Goal: Task Accomplishment & Management: Manage account settings

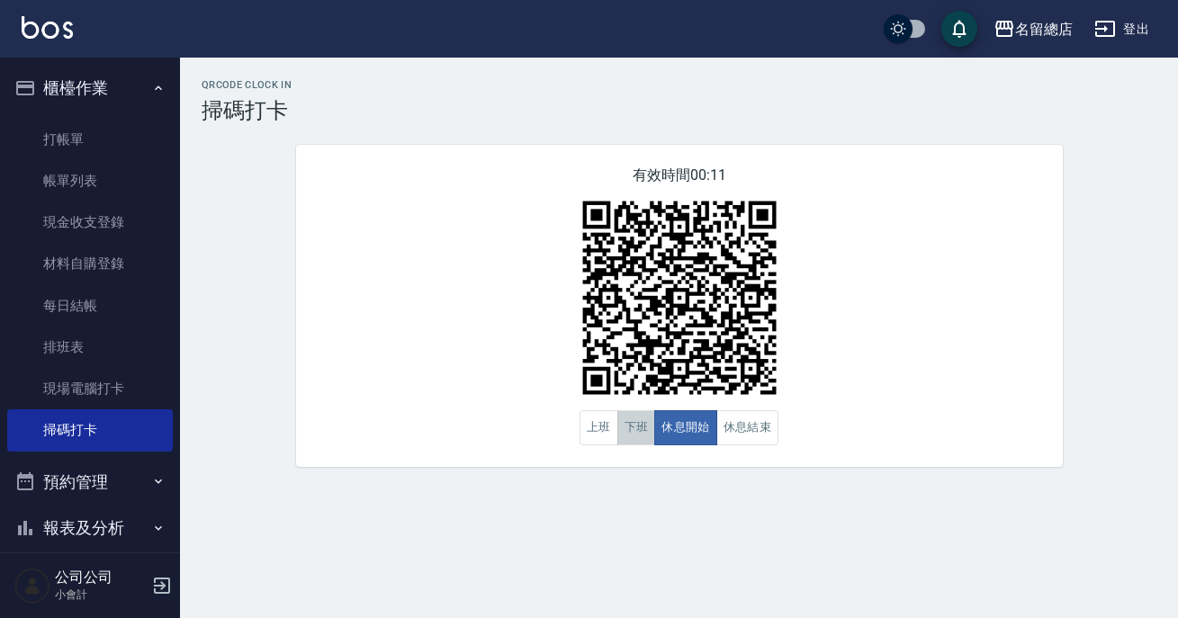
click at [639, 422] on button "下班" at bounding box center [636, 427] width 39 height 35
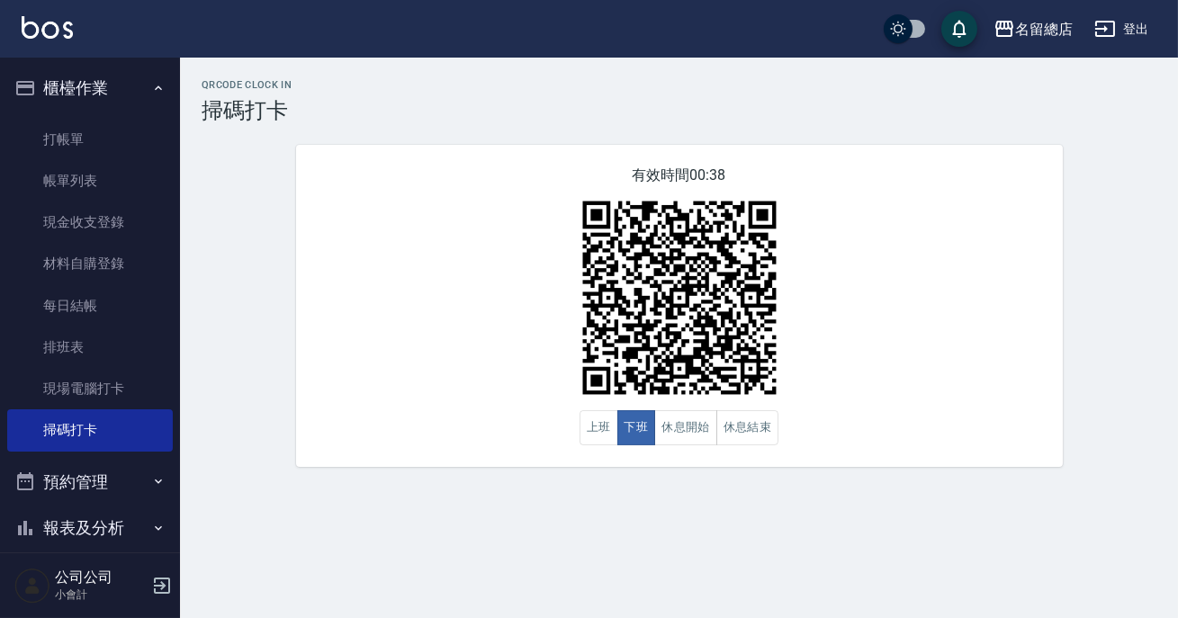
click at [661, 451] on div "有效時間 00:38 上班 下班 休息開始 休息結束" at bounding box center [679, 306] width 767 height 322
click at [678, 485] on div "QRcode Clock In 掃碼打卡 有效時間 00:29 上班 下班 休息開始 休息結束" at bounding box center [679, 273] width 998 height 431
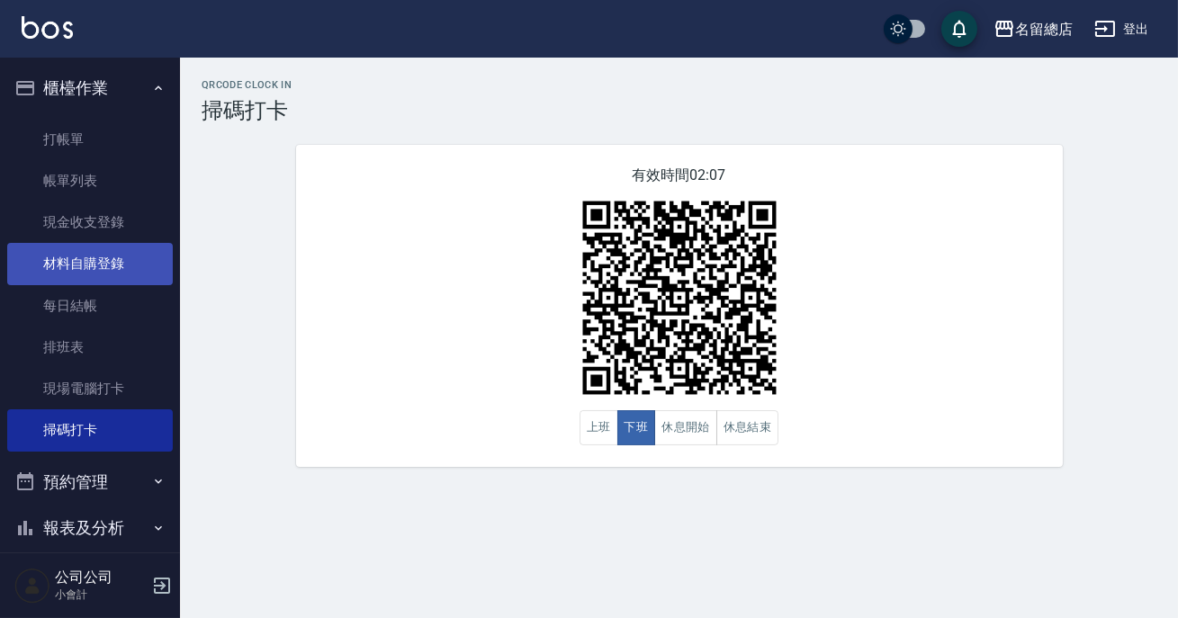
scroll to position [81, 0]
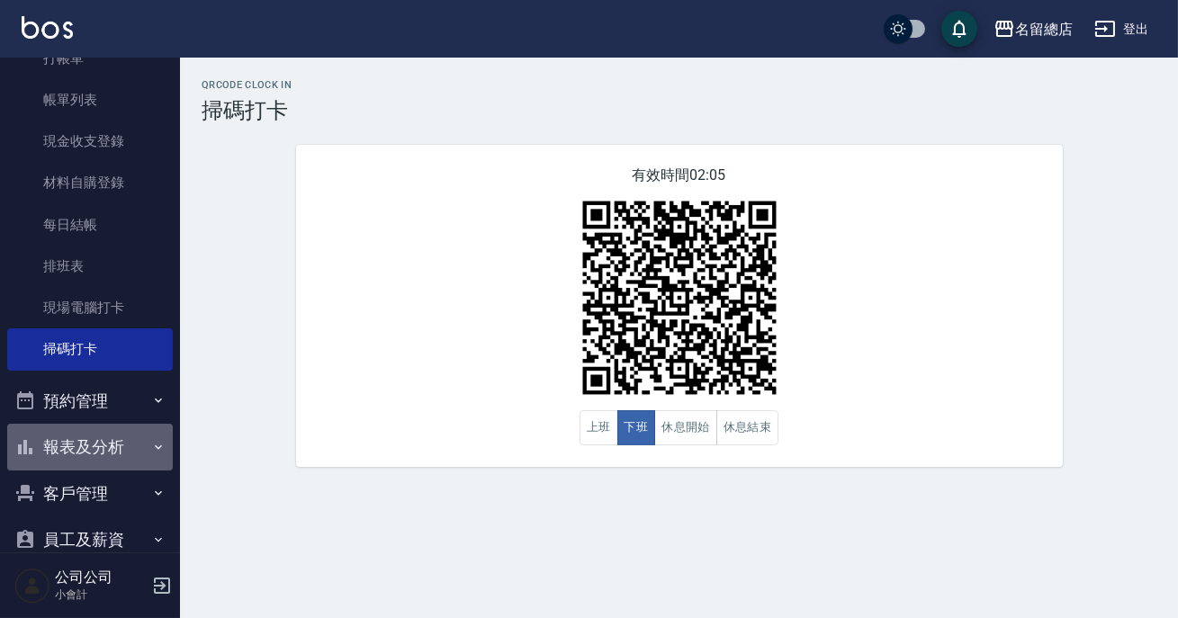
click at [90, 437] on button "報表及分析" at bounding box center [90, 447] width 166 height 47
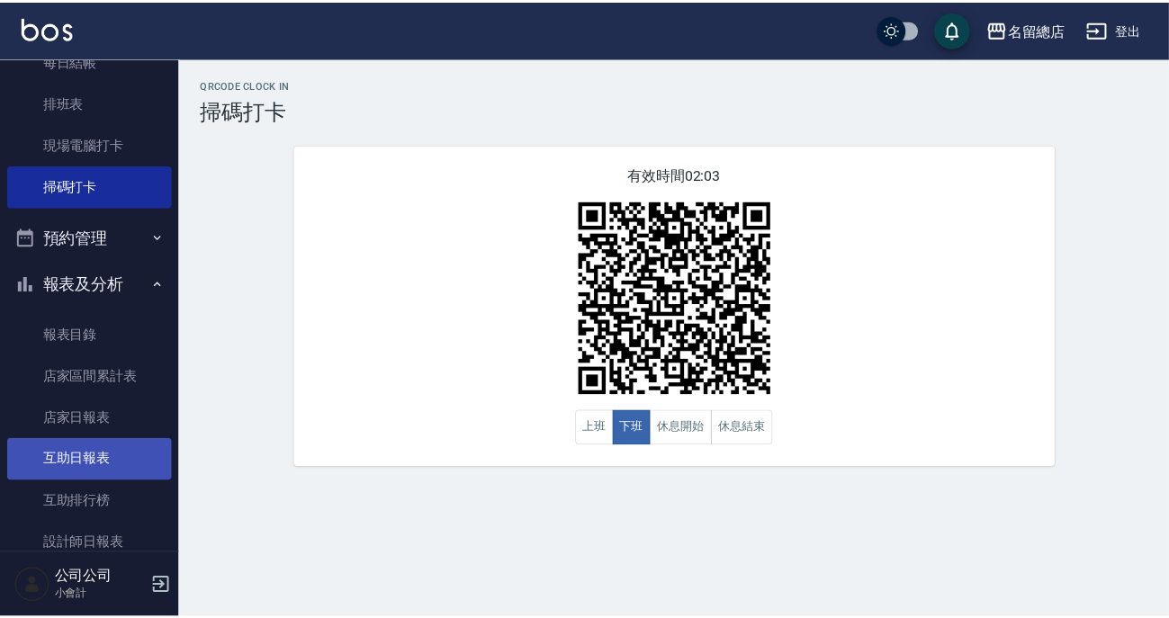
scroll to position [327, 0]
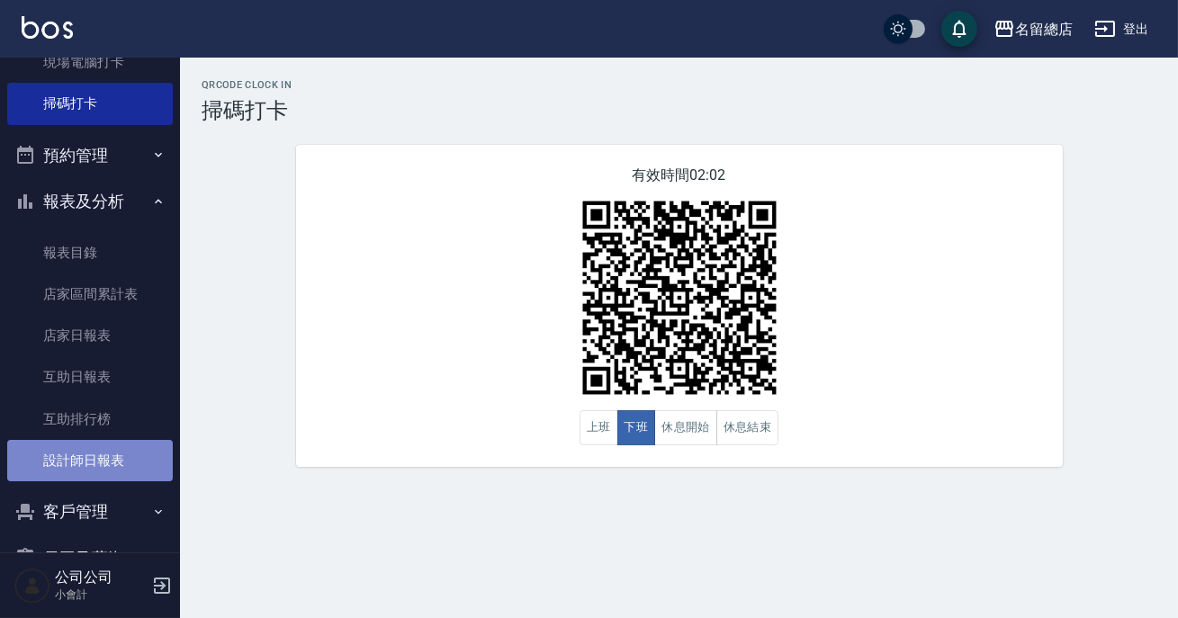
click at [105, 448] on link "設計師日報表" at bounding box center [90, 460] width 166 height 41
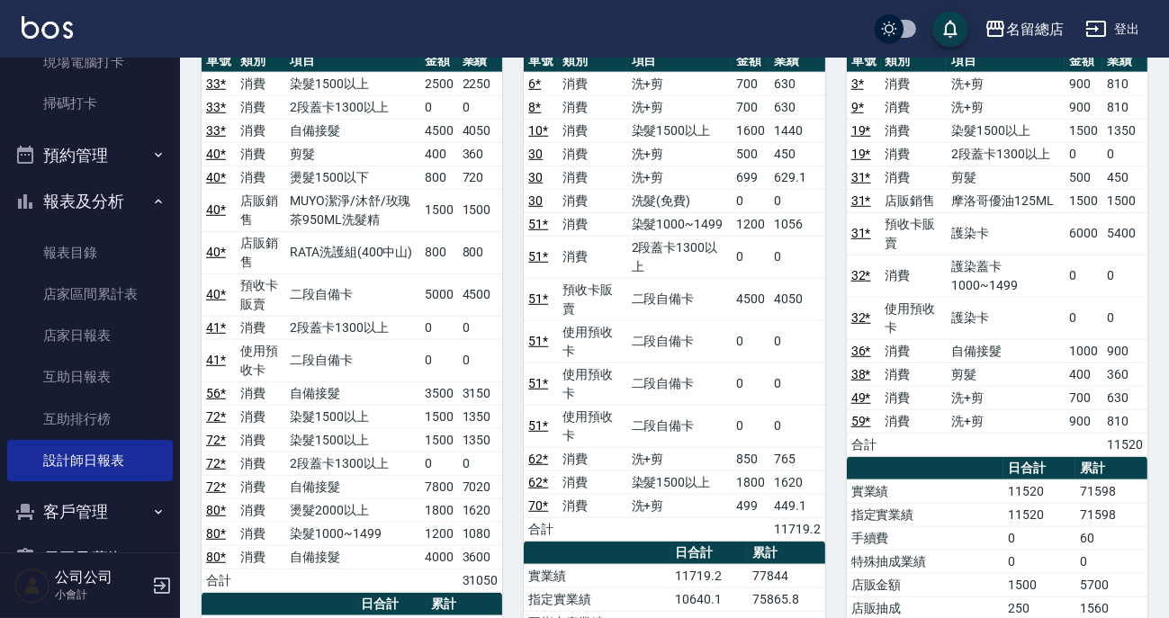
scroll to position [2700, 0]
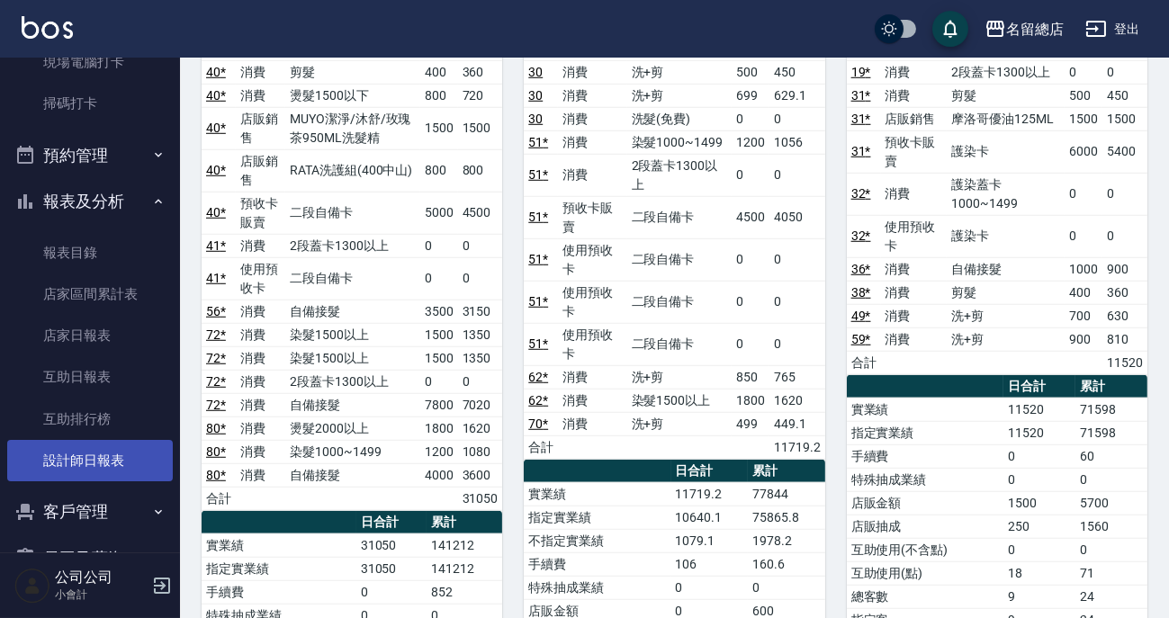
click at [90, 478] on link "設計師日報表" at bounding box center [90, 460] width 166 height 41
click at [84, 197] on button "報表及分析" at bounding box center [90, 201] width 166 height 47
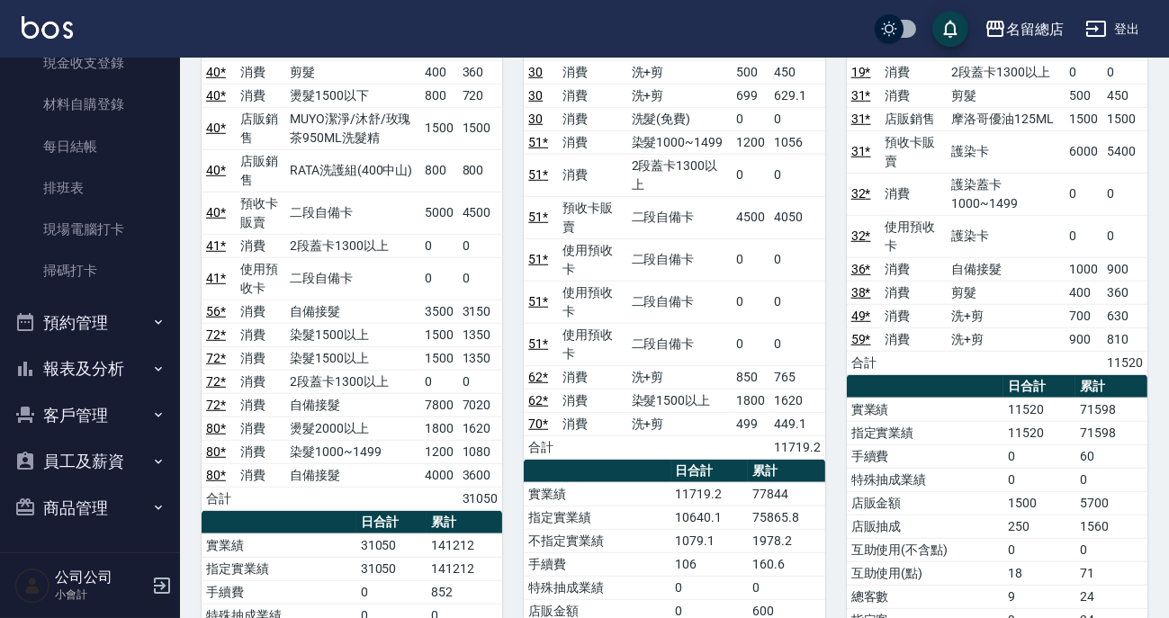
scroll to position [159, 0]
click at [84, 239] on link "現場電腦打卡" at bounding box center [90, 229] width 166 height 41
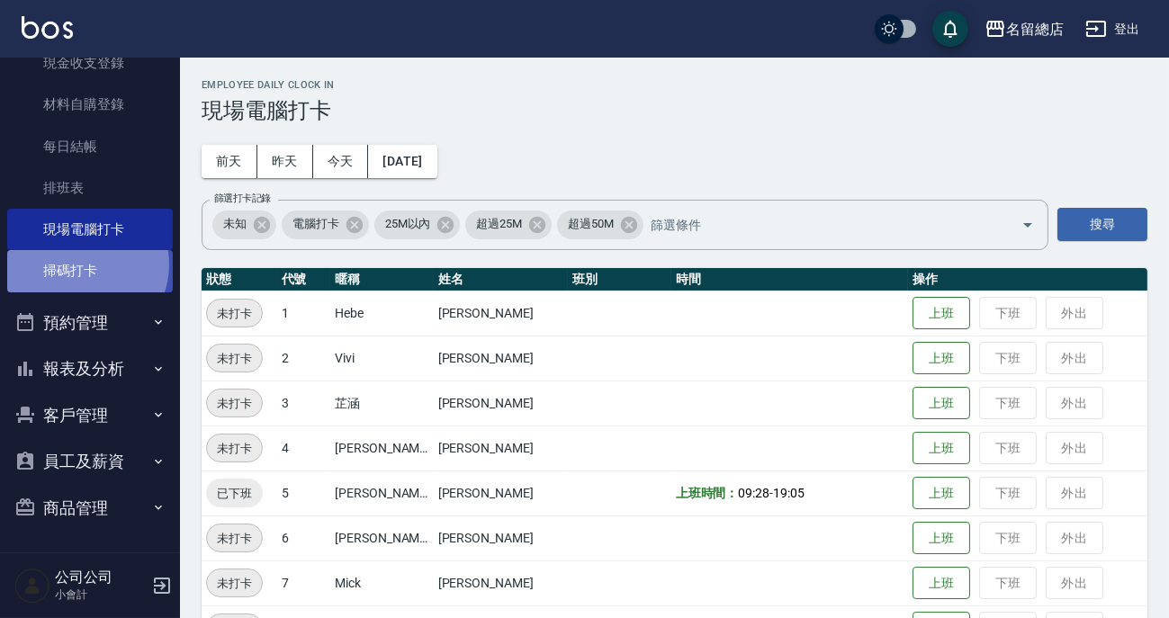
click at [82, 265] on link "掃碼打卡" at bounding box center [90, 270] width 166 height 41
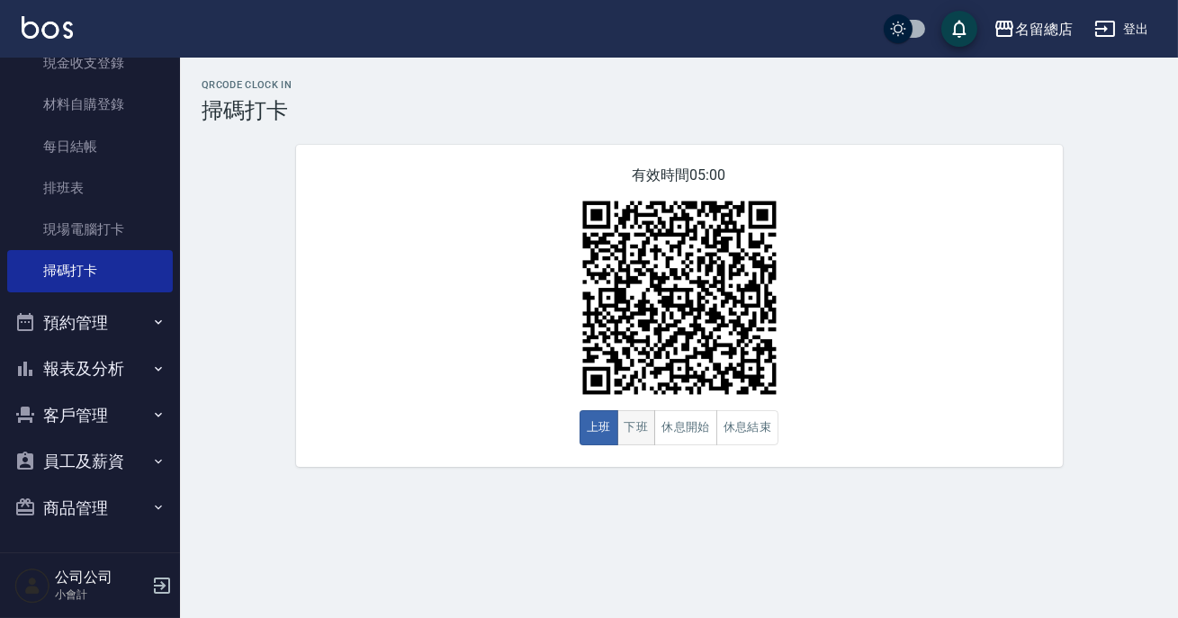
click at [637, 428] on button "下班" at bounding box center [636, 427] width 39 height 35
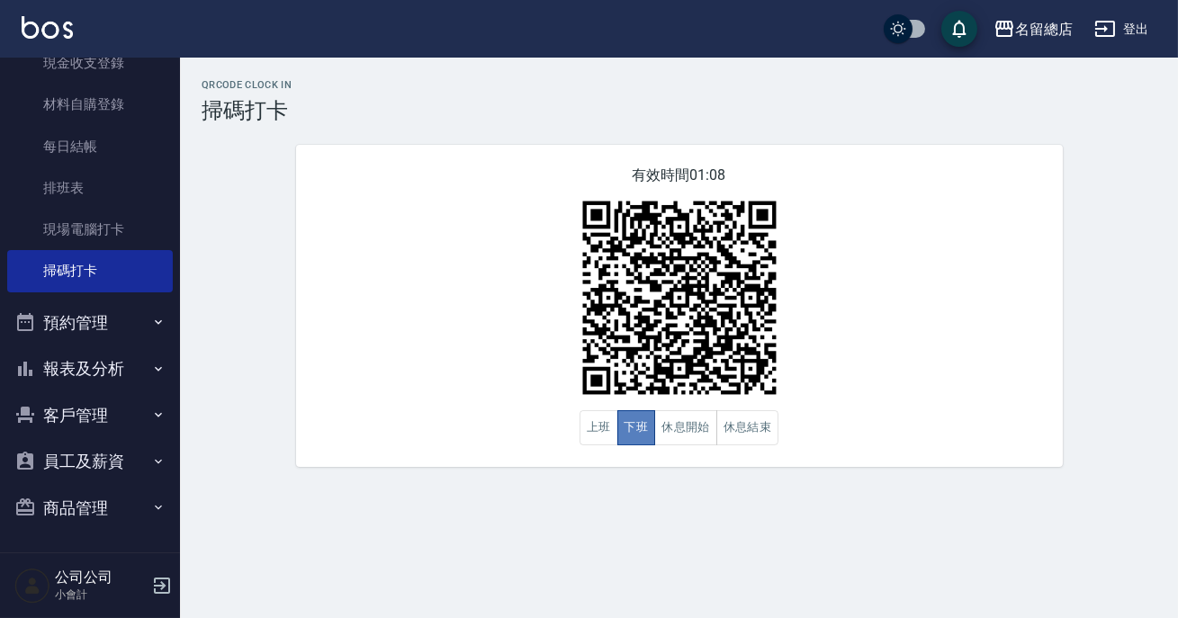
click at [637, 428] on button "下班" at bounding box center [636, 427] width 39 height 35
drag, startPoint x: 637, startPoint y: 428, endPoint x: 410, endPoint y: 337, distance: 245.5
click at [410, 337] on div "有效時間 01:04 上班 下班 休息開始 休息結束" at bounding box center [679, 306] width 767 height 322
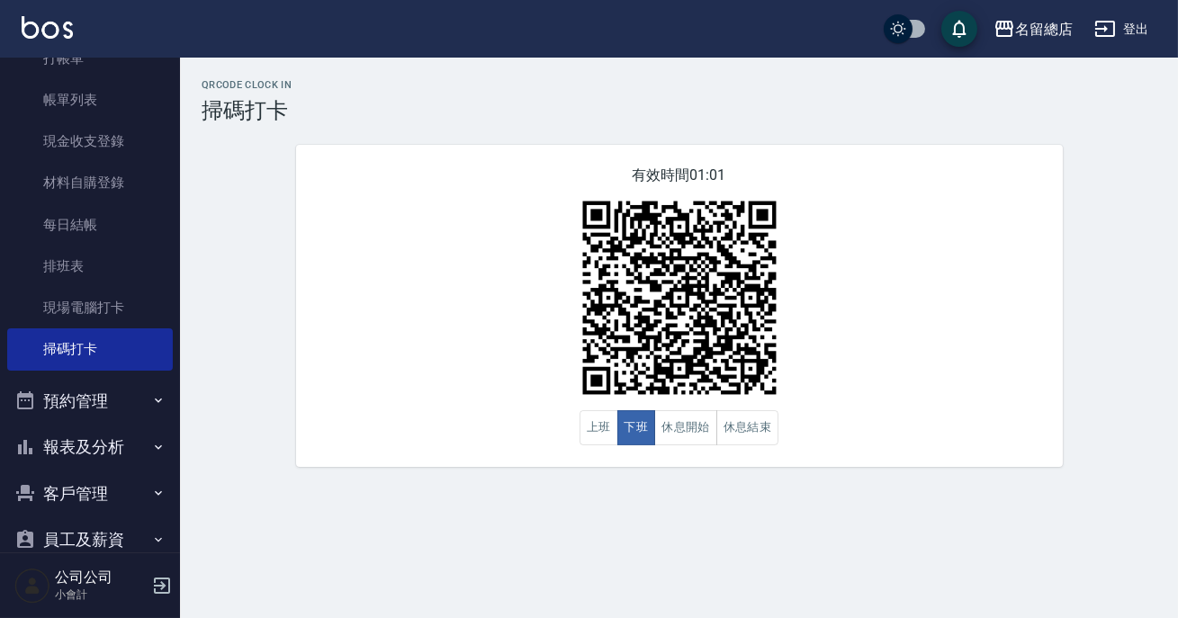
scroll to position [158, 0]
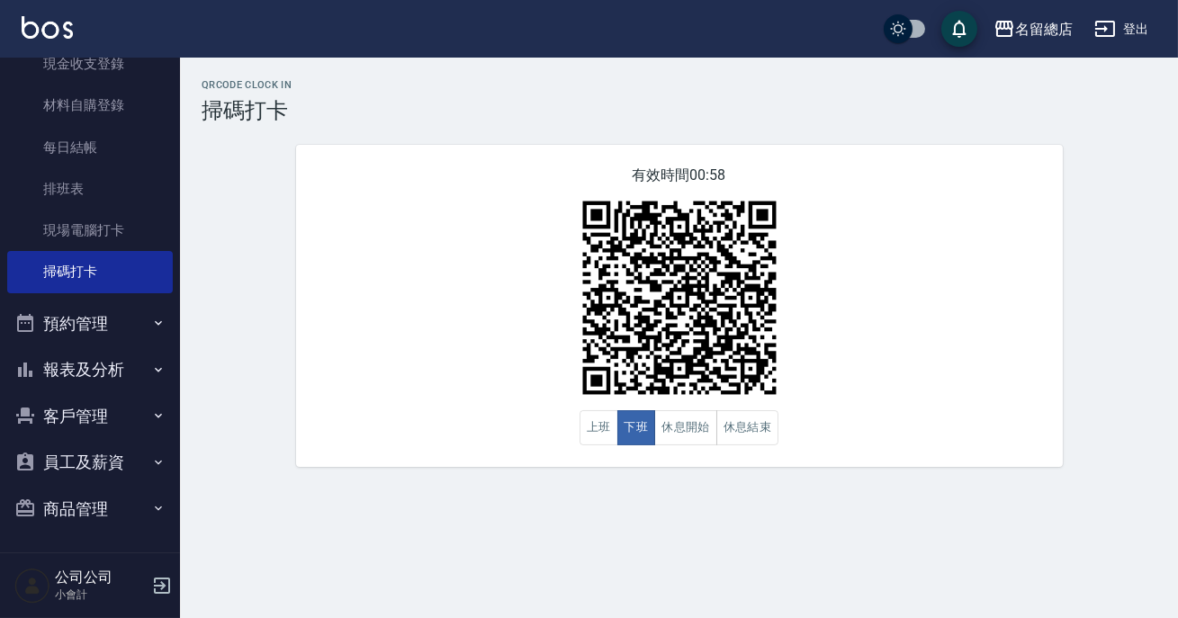
click at [105, 361] on button "報表及分析" at bounding box center [90, 370] width 166 height 47
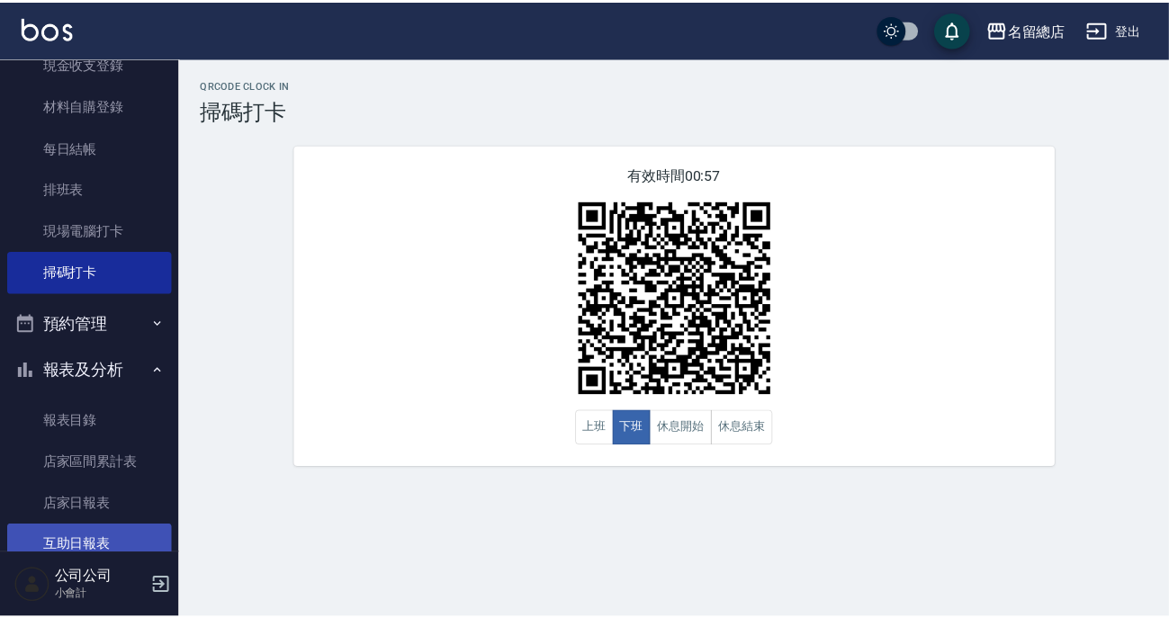
scroll to position [322, 0]
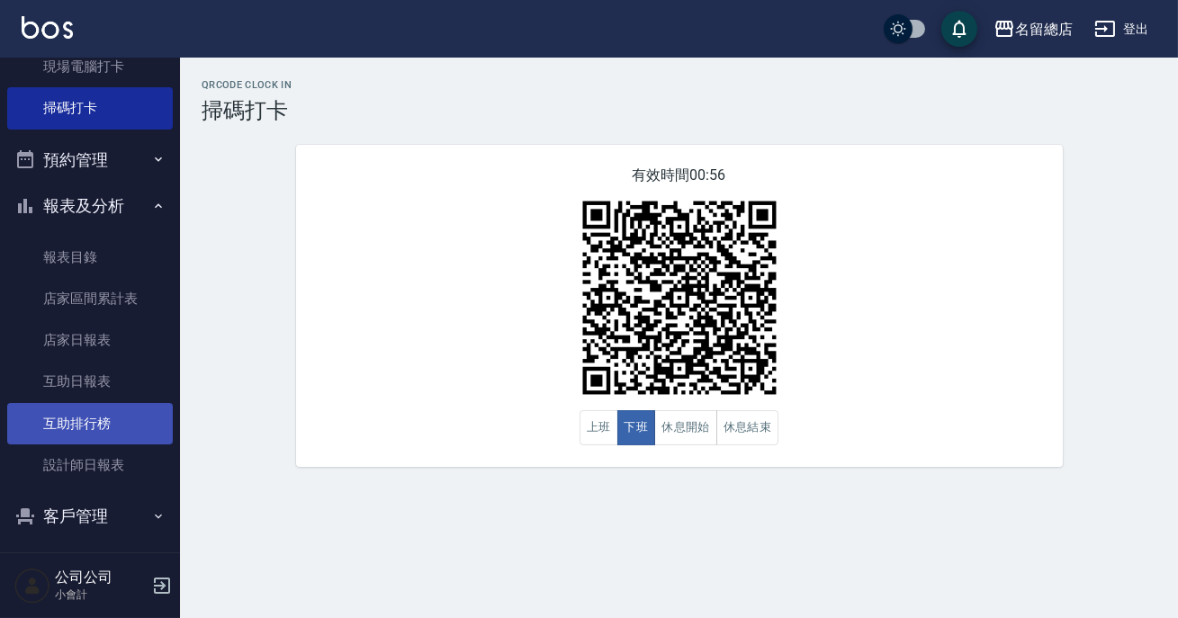
drag, startPoint x: 98, startPoint y: 451, endPoint x: 99, endPoint y: 442, distance: 9.0
click at [98, 452] on link "設計師日報表" at bounding box center [90, 465] width 166 height 41
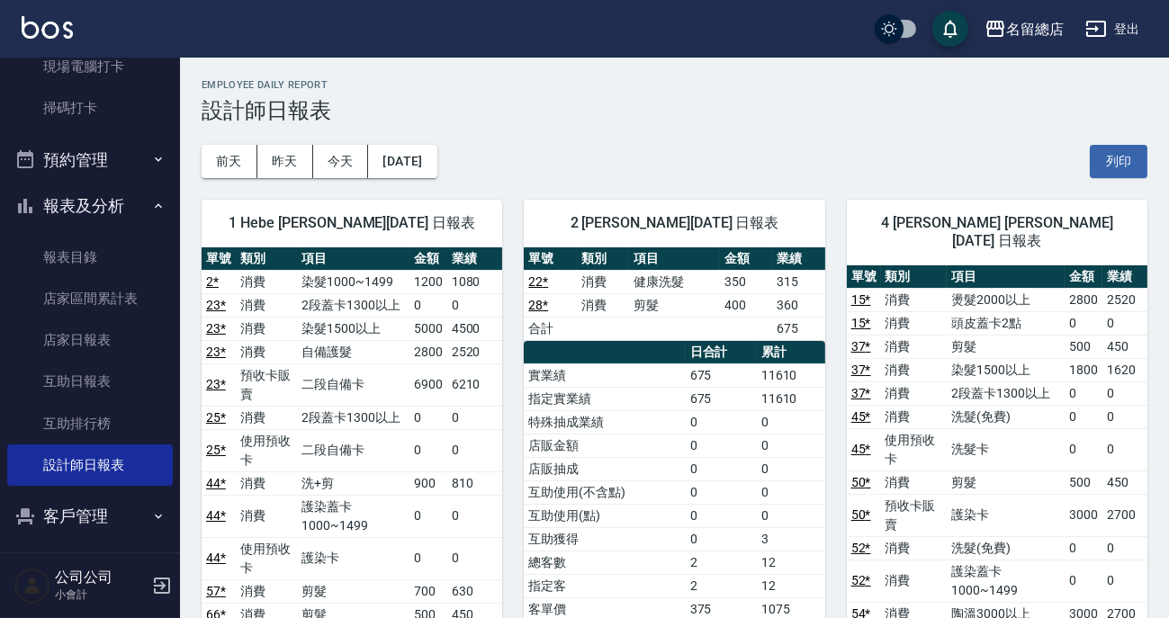
click at [650, 149] on div "[DATE] [DATE] [DATE] [DATE] 列印" at bounding box center [675, 161] width 946 height 77
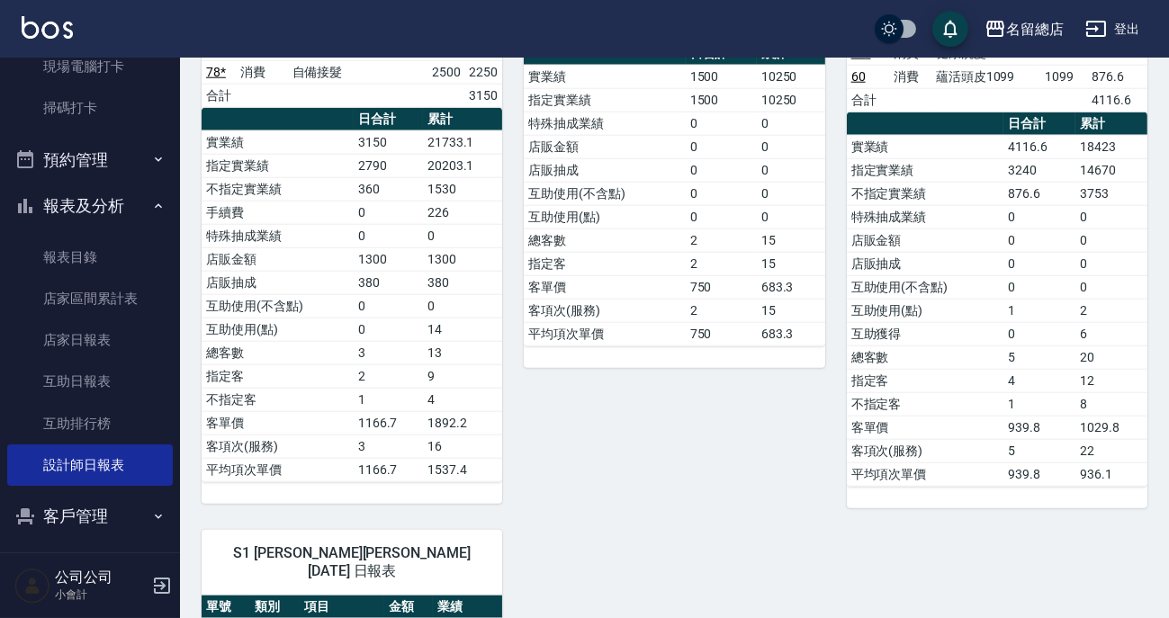
scroll to position [3927, 0]
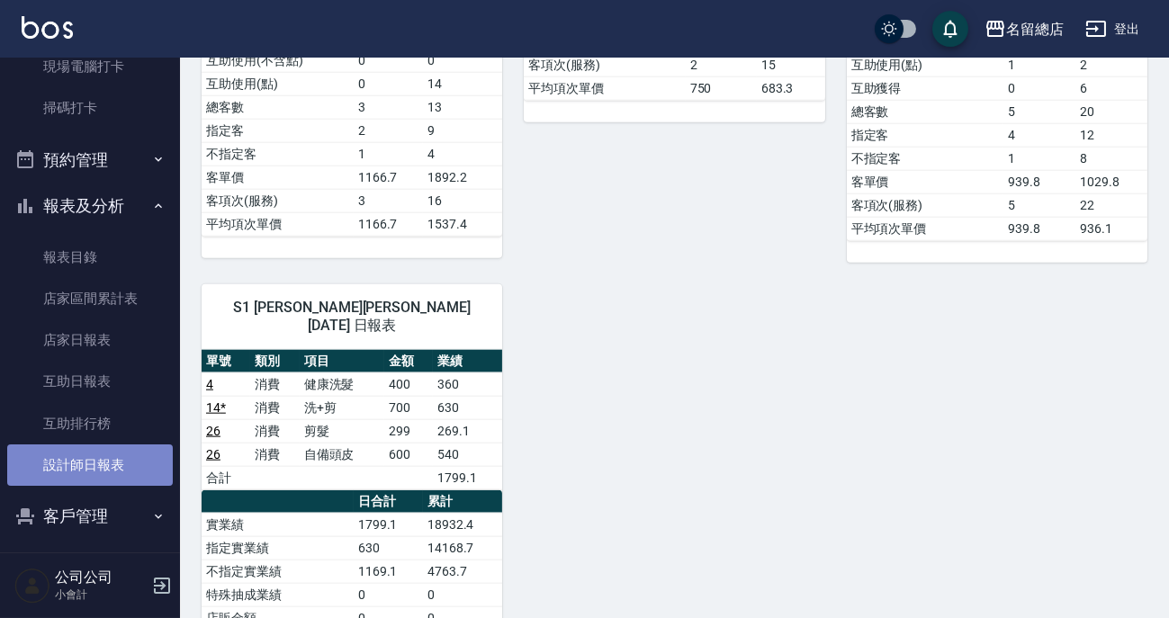
click at [95, 460] on link "設計師日報表" at bounding box center [90, 465] width 166 height 41
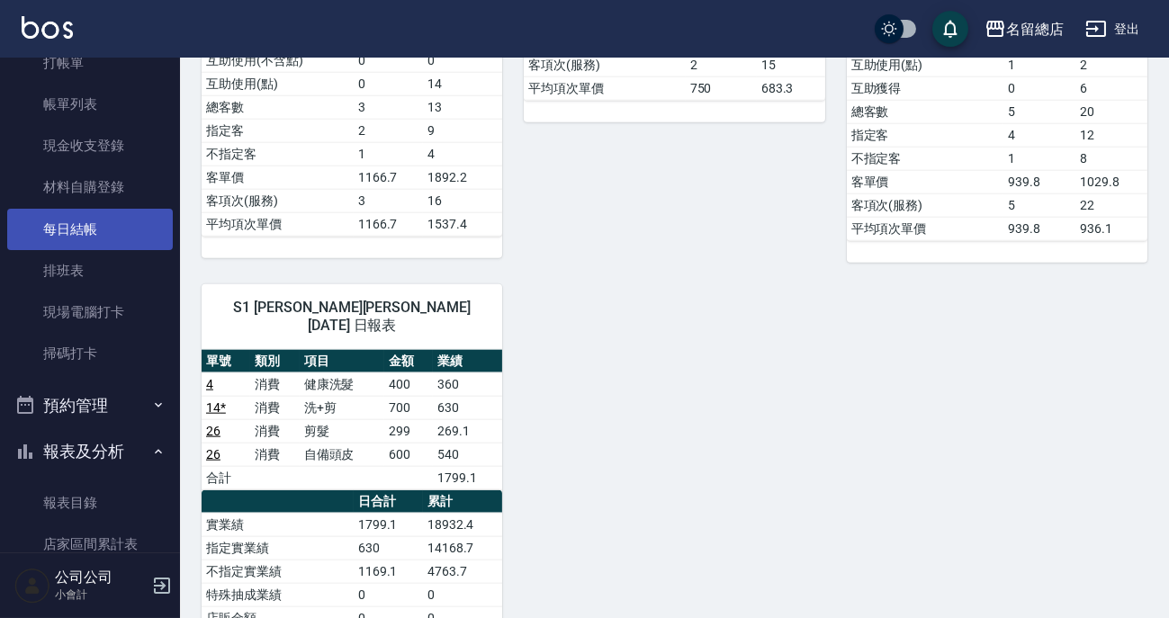
scroll to position [0, 0]
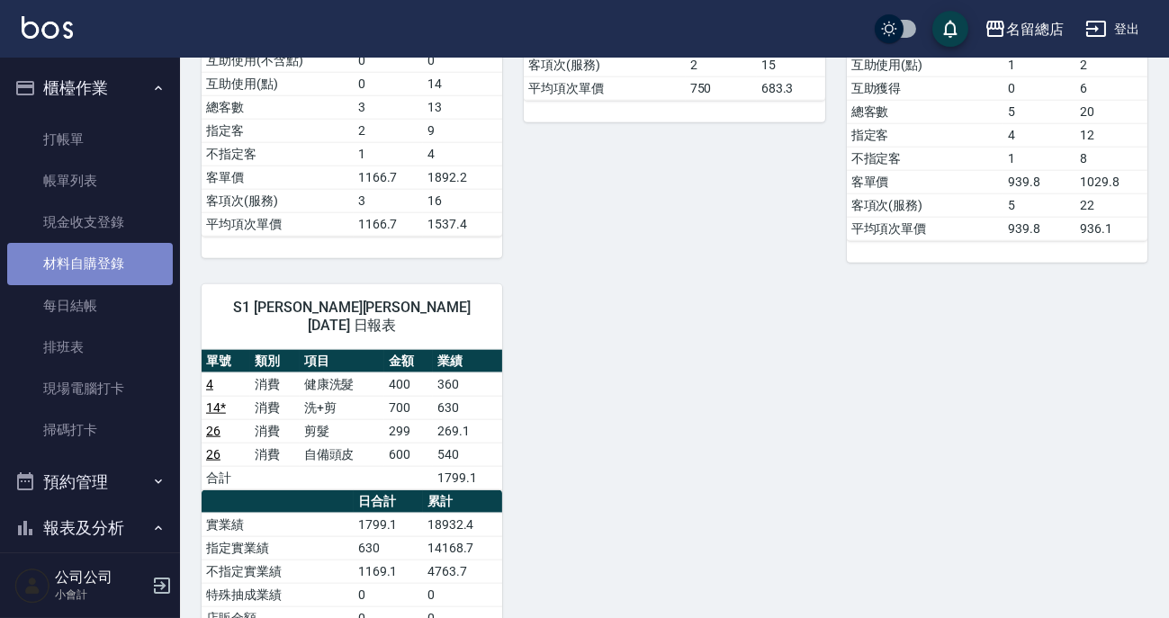
click at [107, 246] on link "材料自購登錄" at bounding box center [90, 263] width 166 height 41
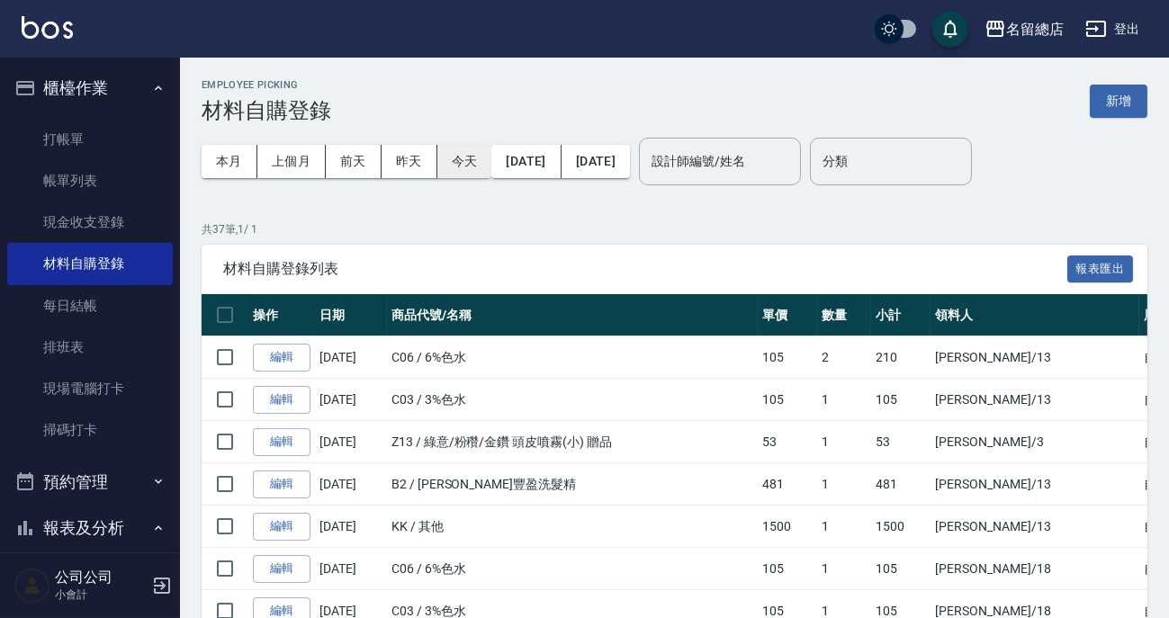
click at [460, 162] on button "今天" at bounding box center [464, 161] width 55 height 33
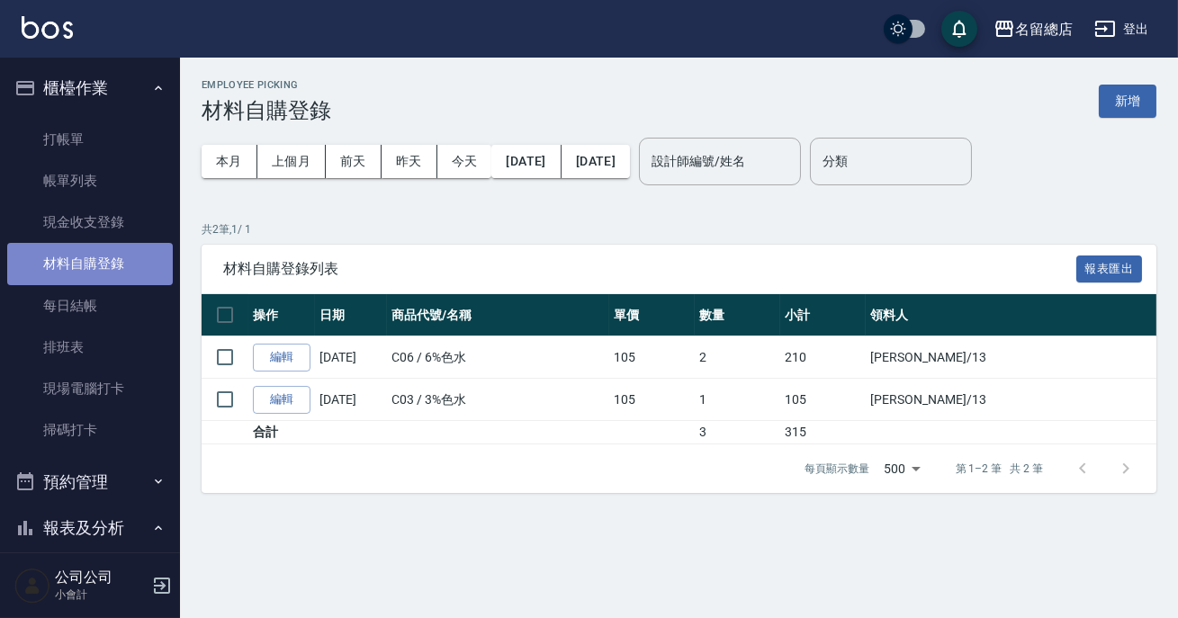
click at [92, 268] on link "材料自購登錄" at bounding box center [90, 263] width 166 height 41
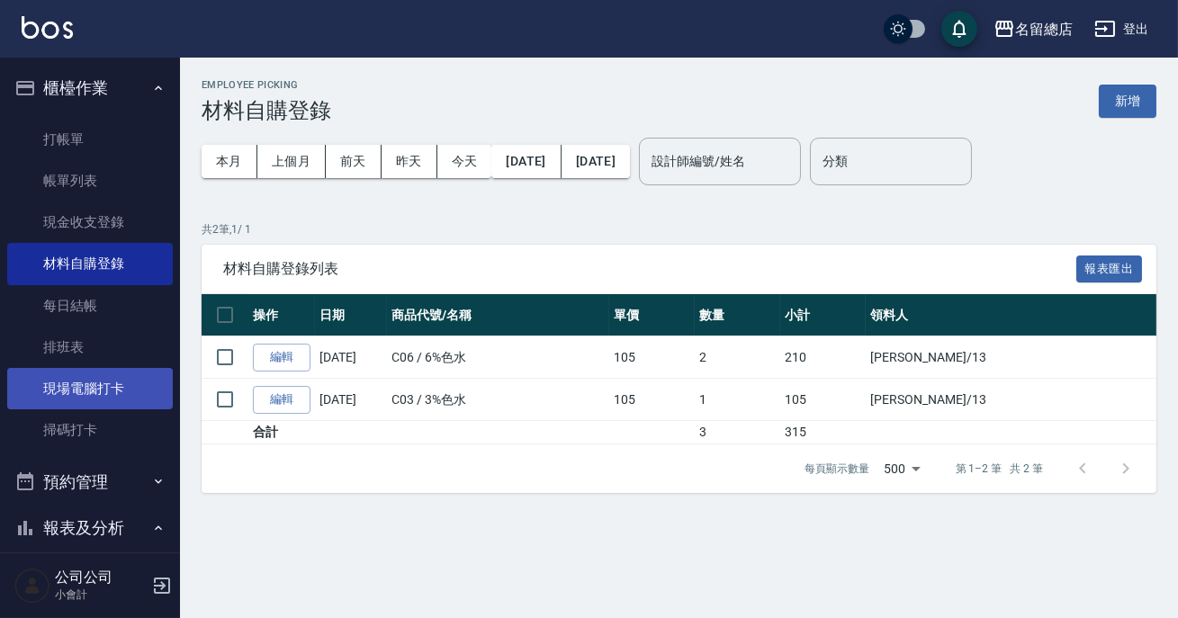
click at [95, 392] on link "現場電腦打卡" at bounding box center [90, 388] width 166 height 41
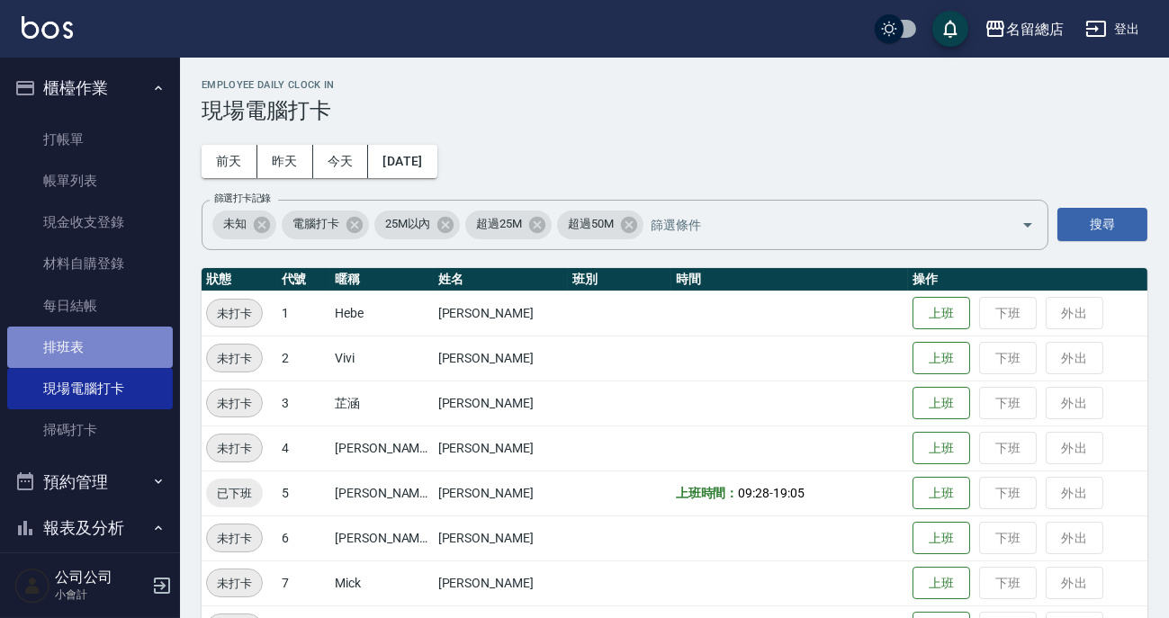
click at [95, 361] on link "排班表" at bounding box center [90, 347] width 166 height 41
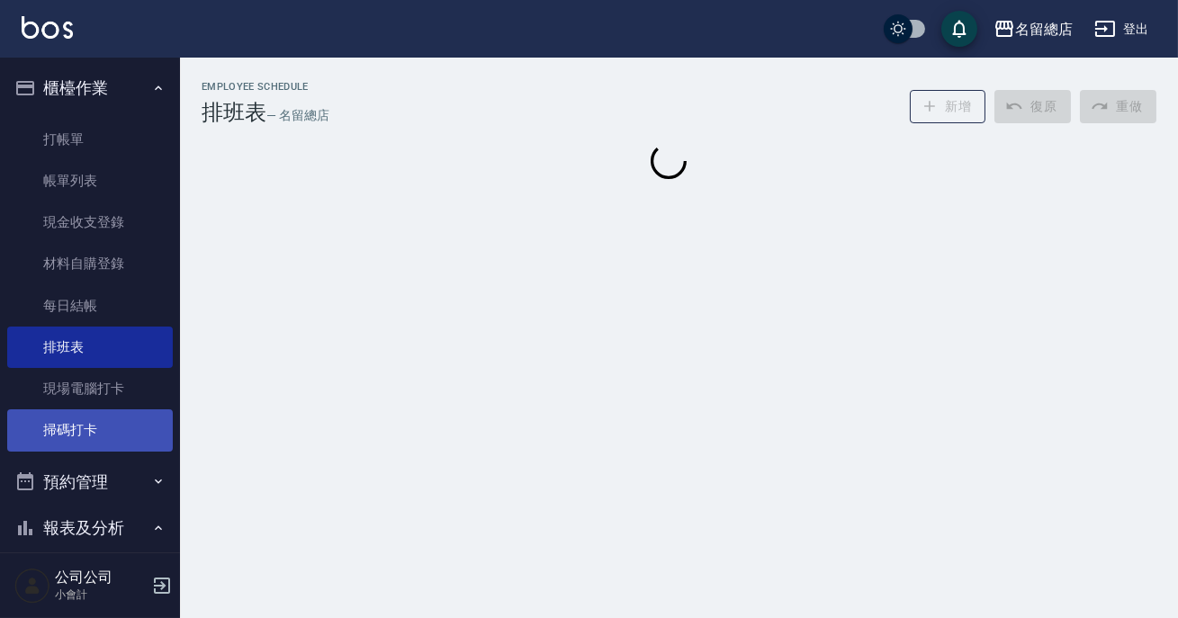
click at [85, 432] on link "掃碼打卡" at bounding box center [90, 430] width 166 height 41
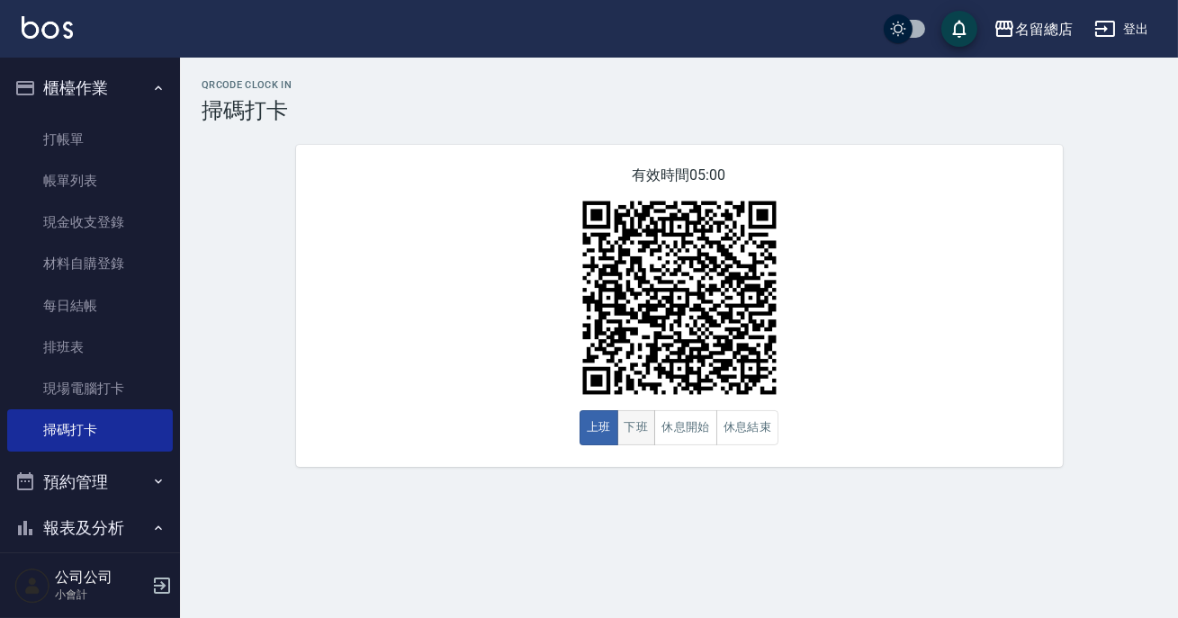
click at [632, 421] on button "下班" at bounding box center [636, 427] width 39 height 35
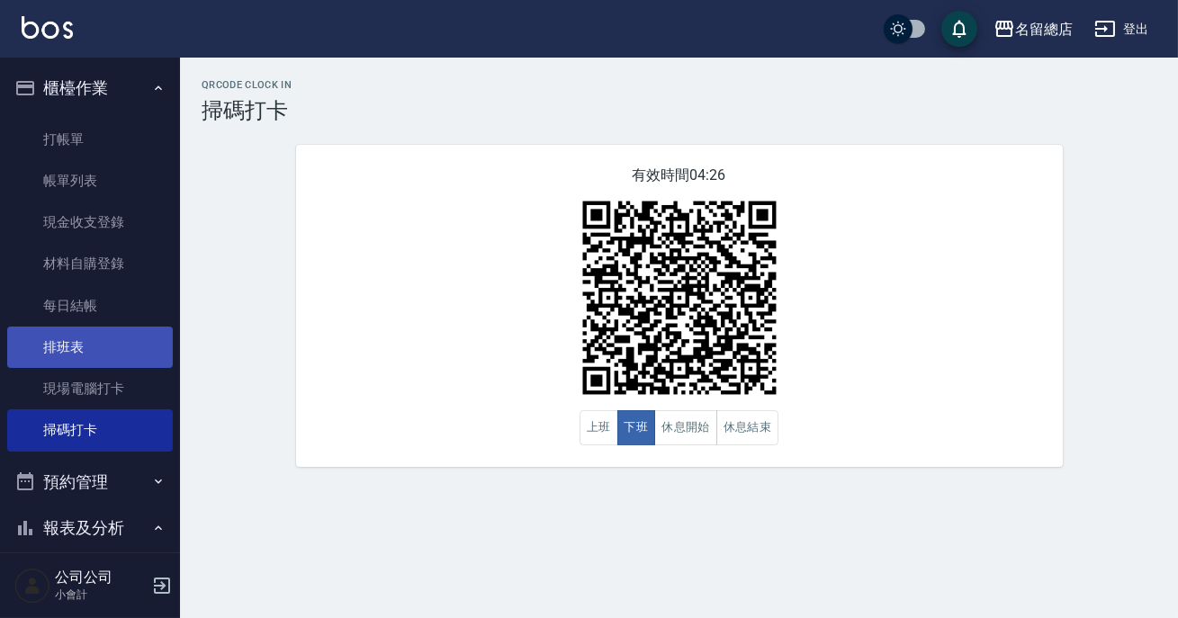
scroll to position [163, 0]
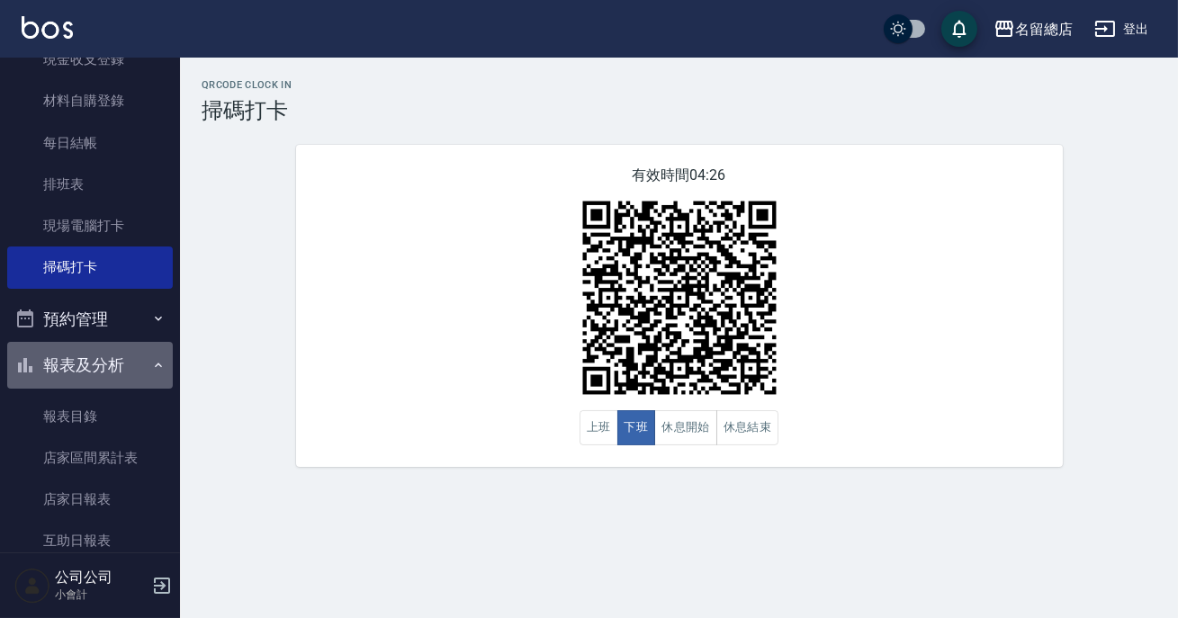
click at [104, 365] on button "報表及分析" at bounding box center [90, 365] width 166 height 47
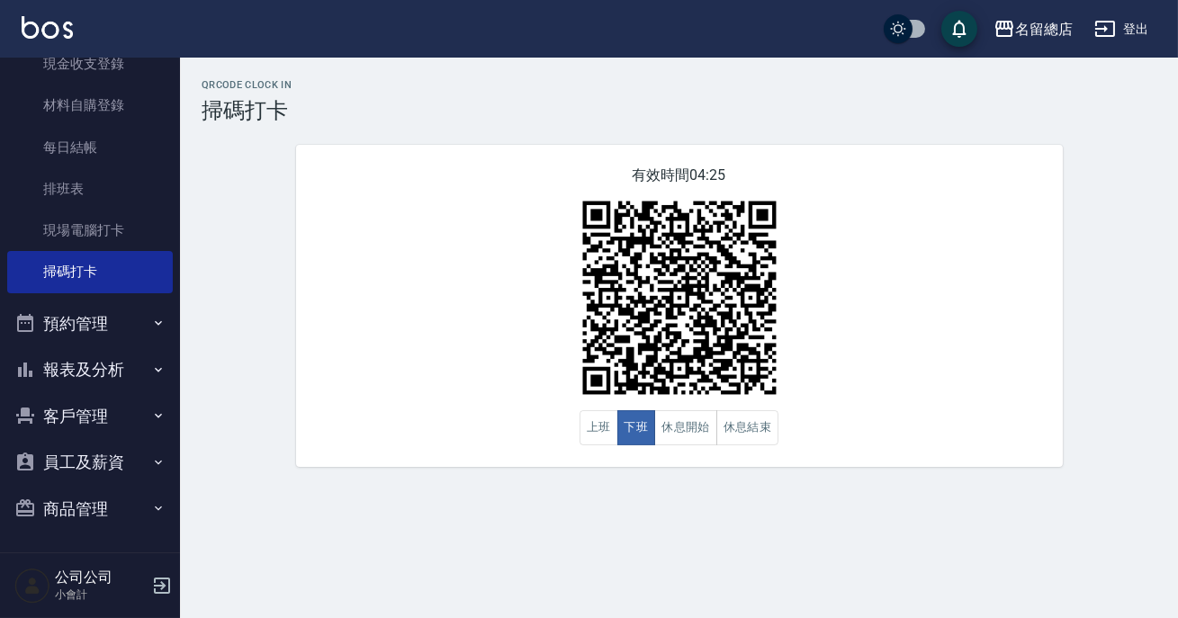
click at [104, 365] on button "報表及分析" at bounding box center [90, 370] width 166 height 47
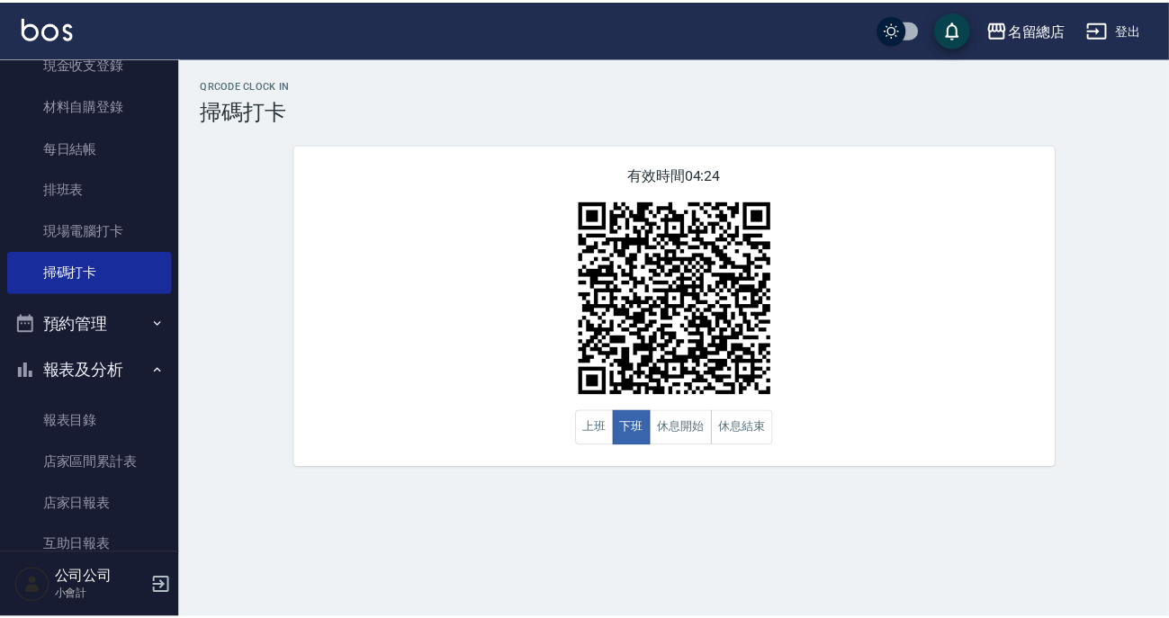
scroll to position [404, 0]
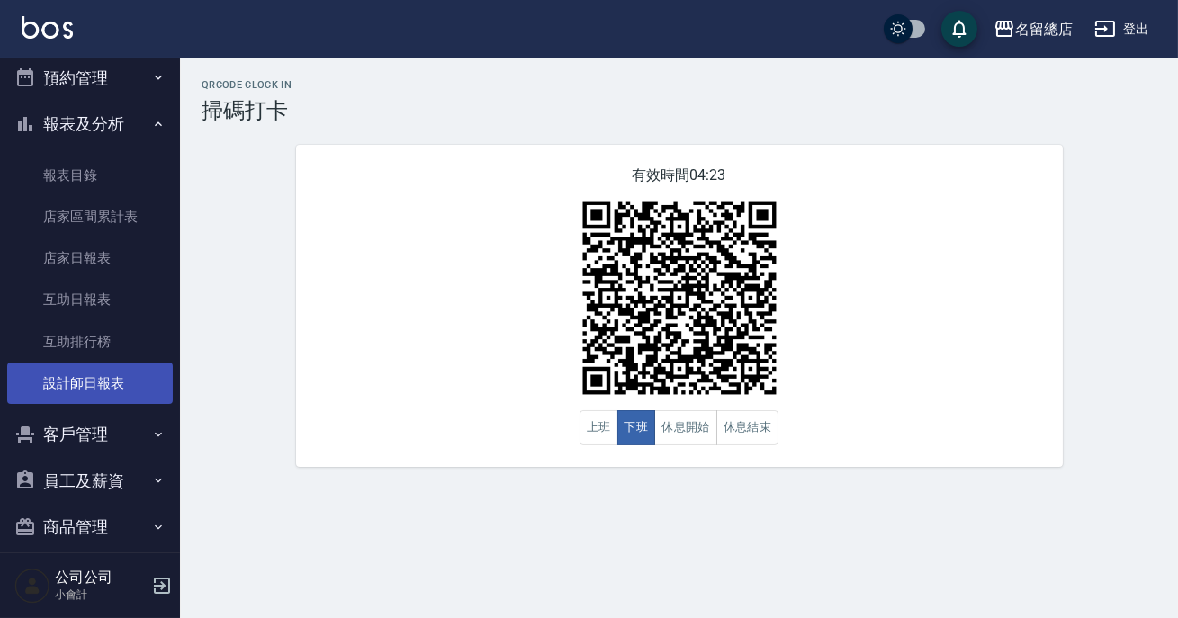
click at [112, 397] on link "設計師日報表" at bounding box center [90, 383] width 166 height 41
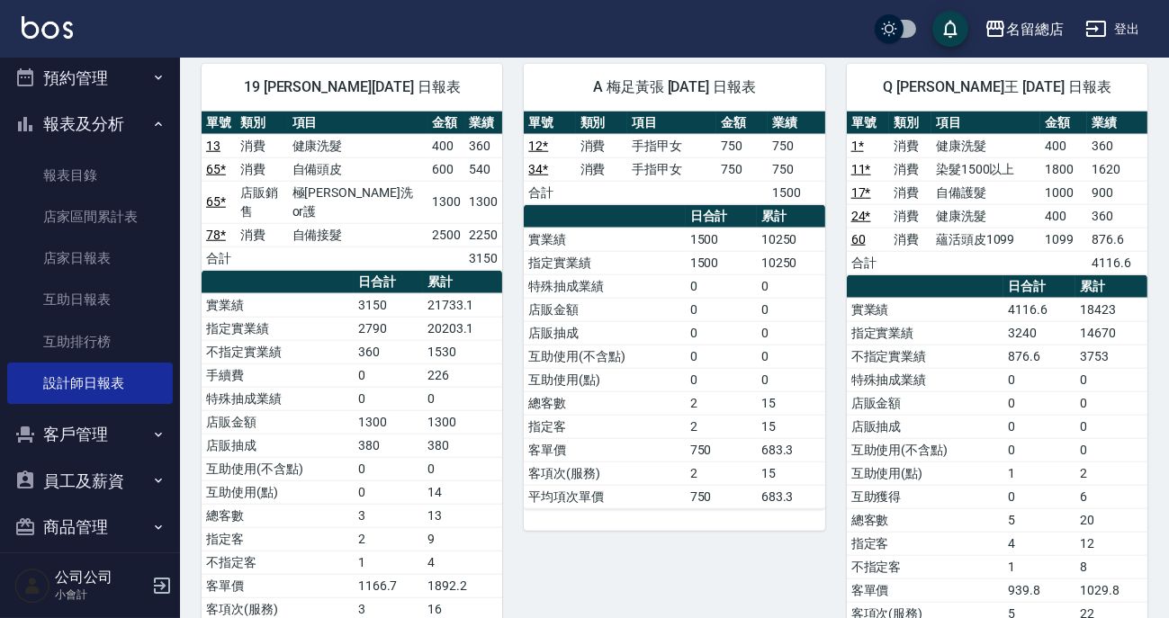
scroll to position [3354, 0]
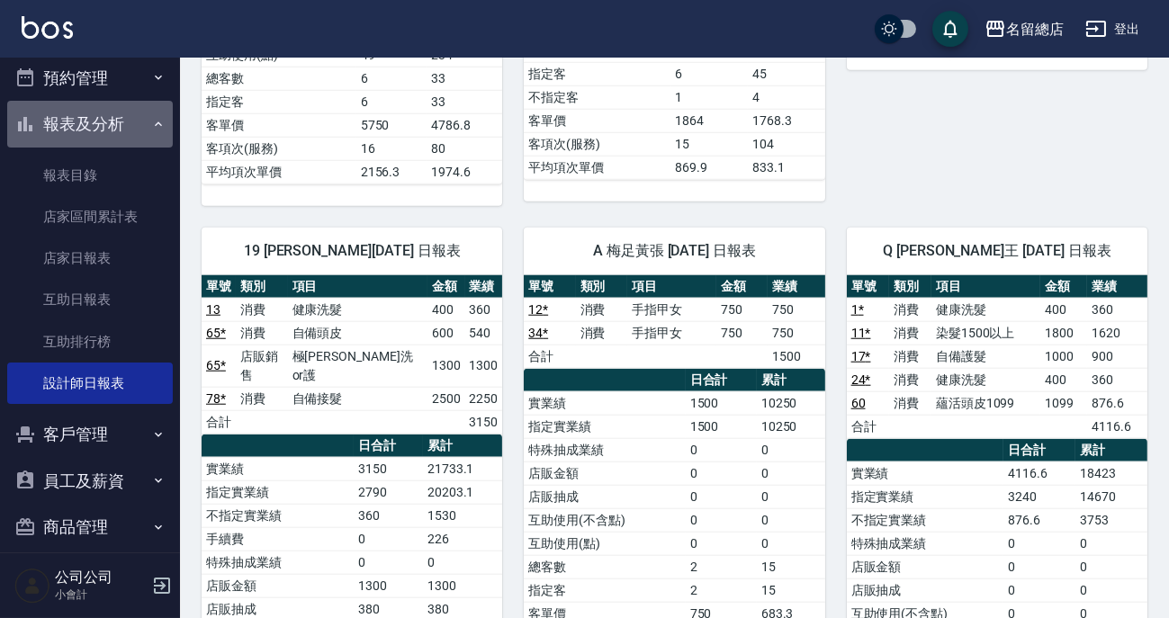
click at [104, 124] on button "報表及分析" at bounding box center [90, 124] width 166 height 47
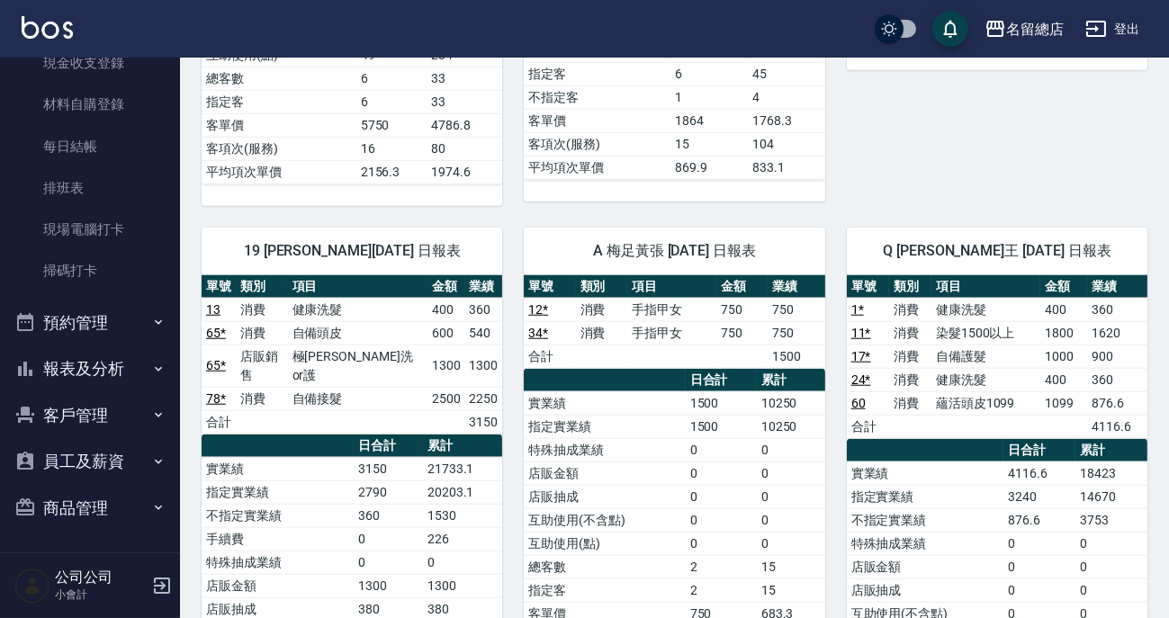
scroll to position [159, 0]
click at [86, 366] on button "報表及分析" at bounding box center [90, 369] width 166 height 47
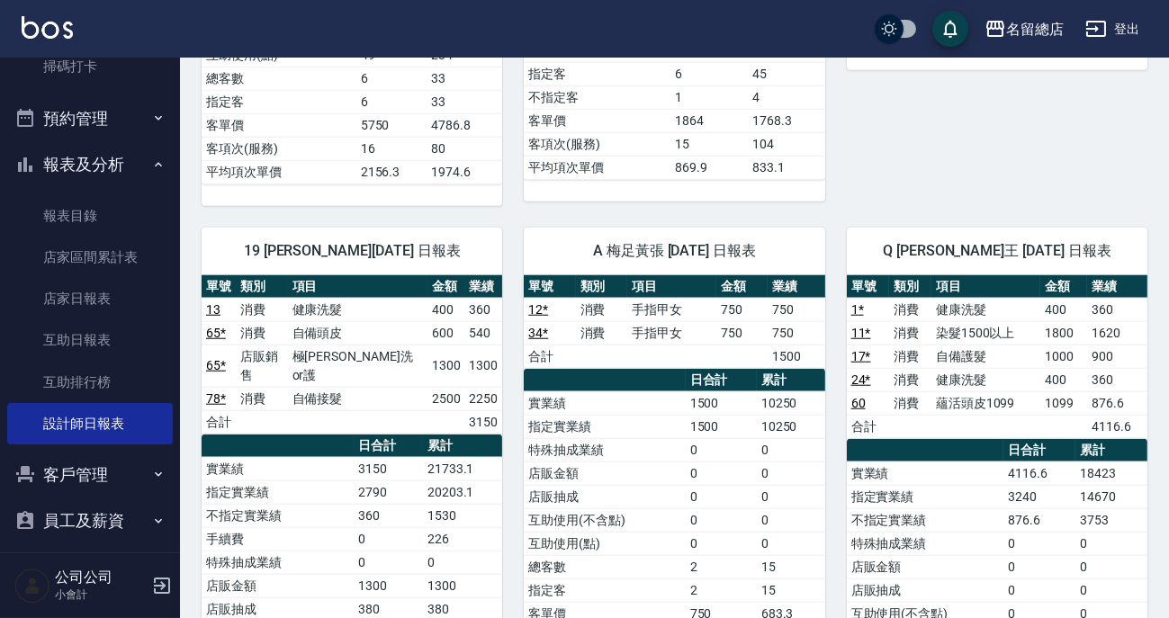
scroll to position [404, 0]
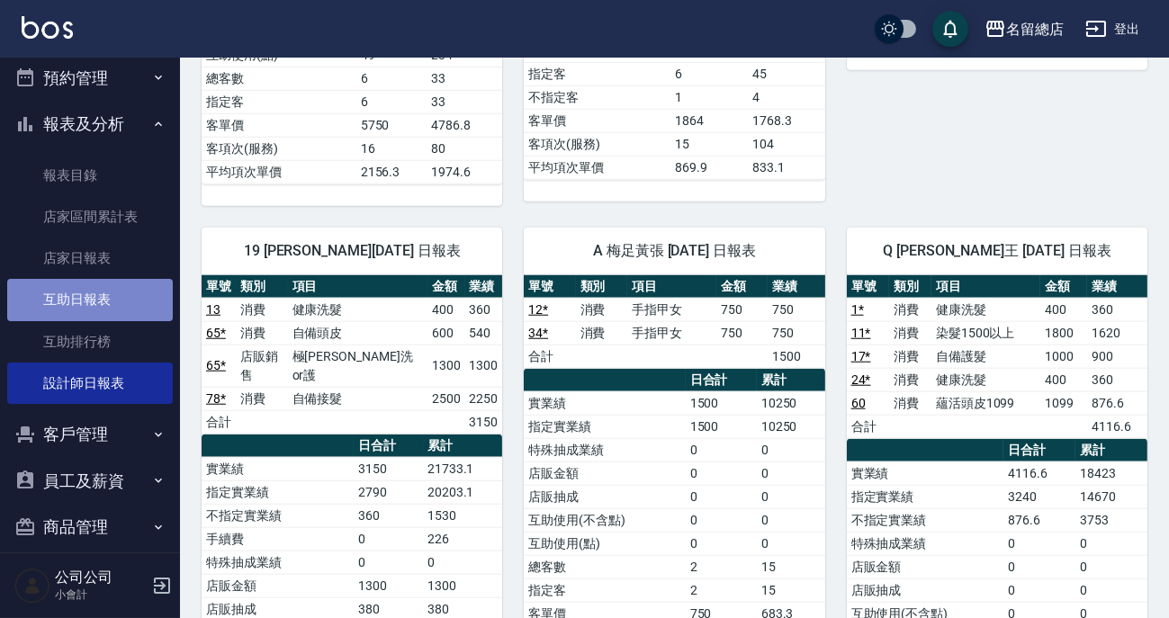
click at [107, 293] on link "互助日報表" at bounding box center [90, 299] width 166 height 41
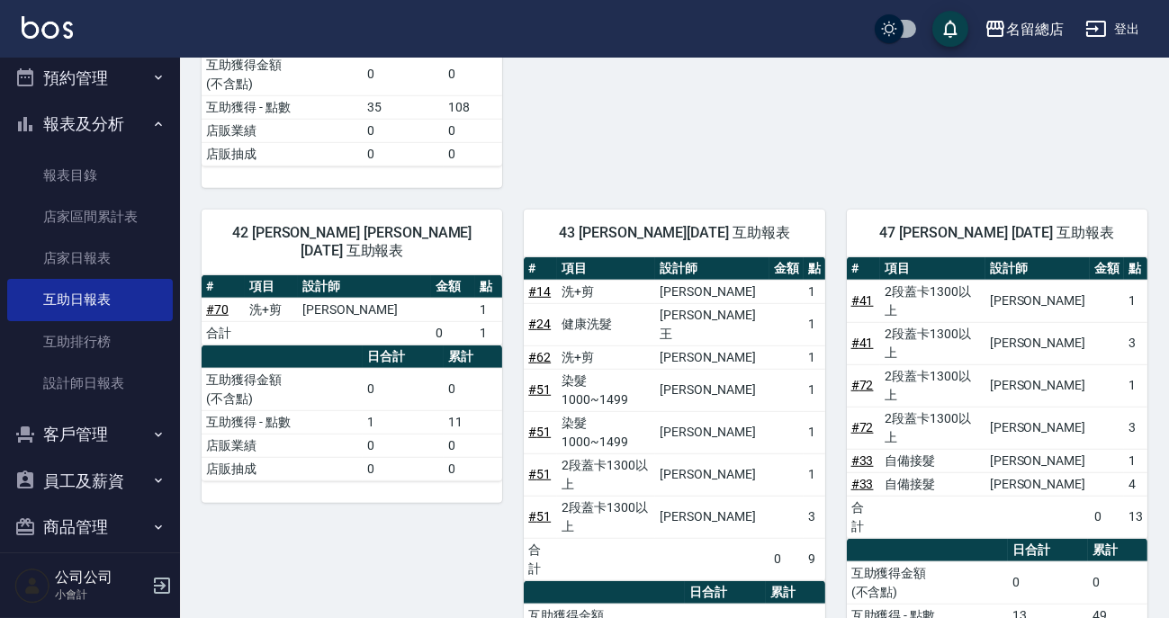
scroll to position [2601, 0]
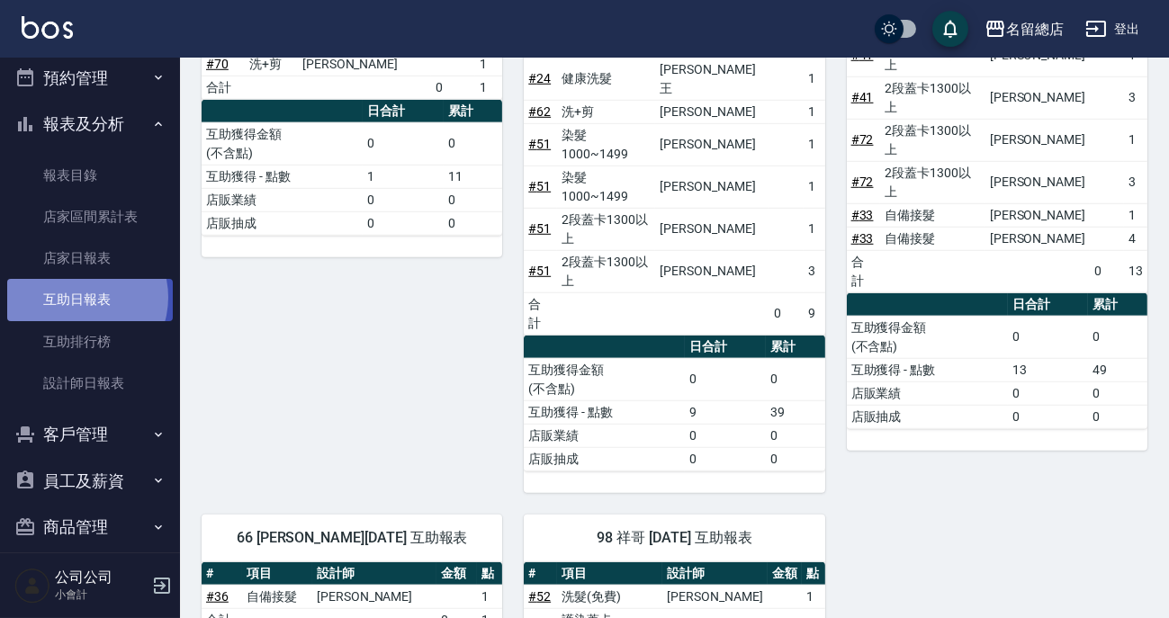
click at [78, 297] on link "互助日報表" at bounding box center [90, 299] width 166 height 41
click at [93, 122] on button "報表及分析" at bounding box center [90, 124] width 166 height 47
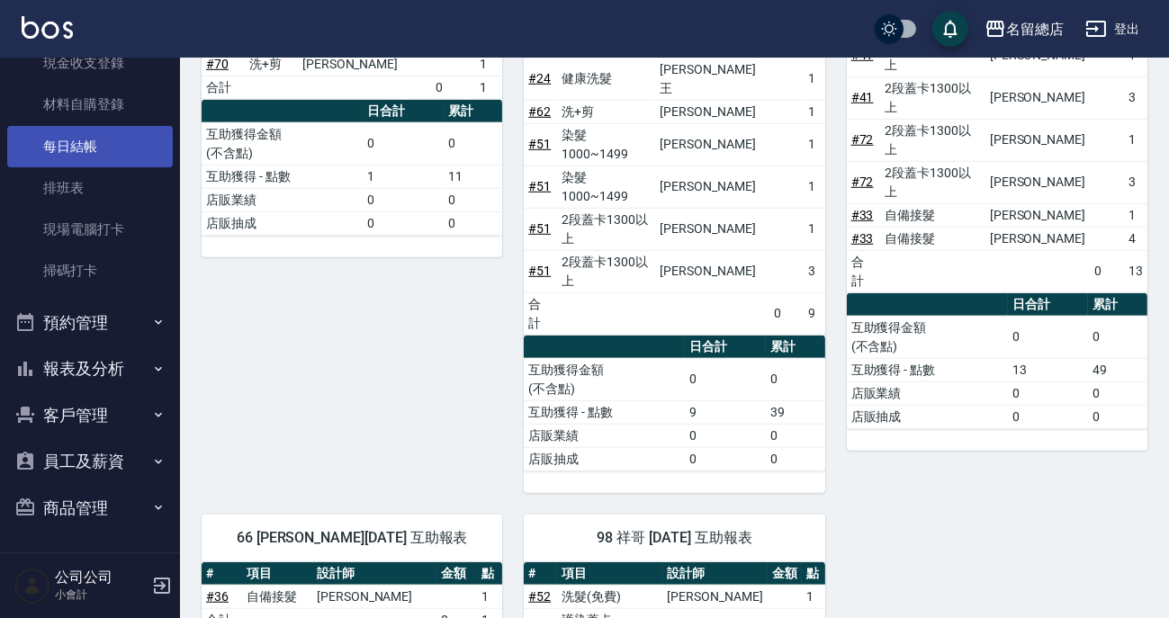
scroll to position [0, 0]
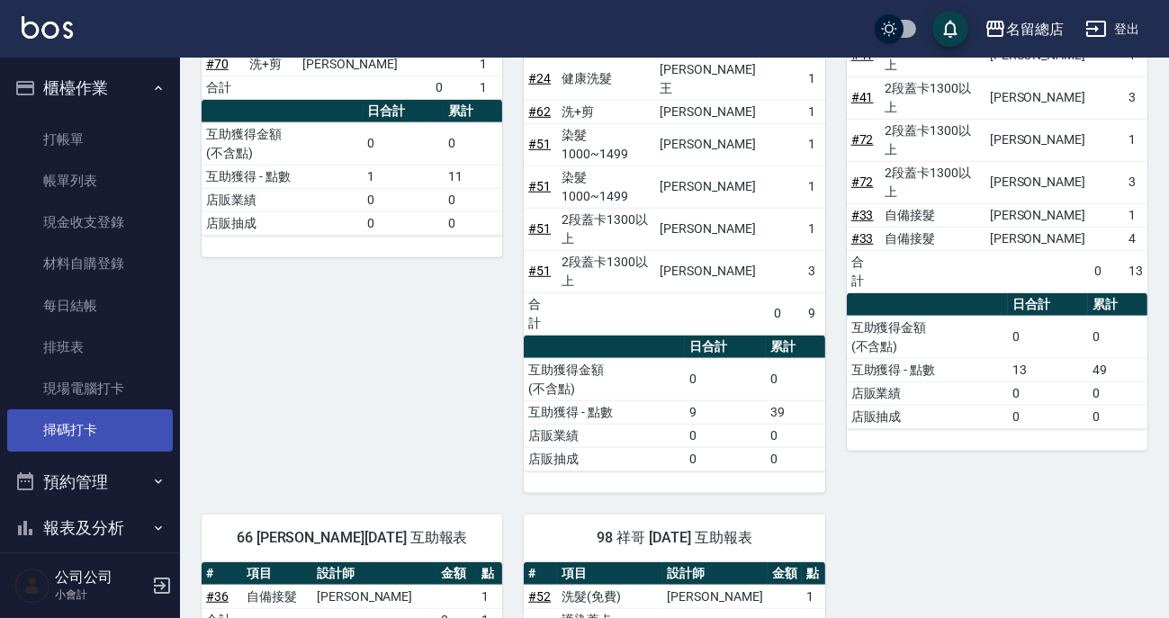
click at [97, 426] on link "掃碼打卡" at bounding box center [90, 430] width 166 height 41
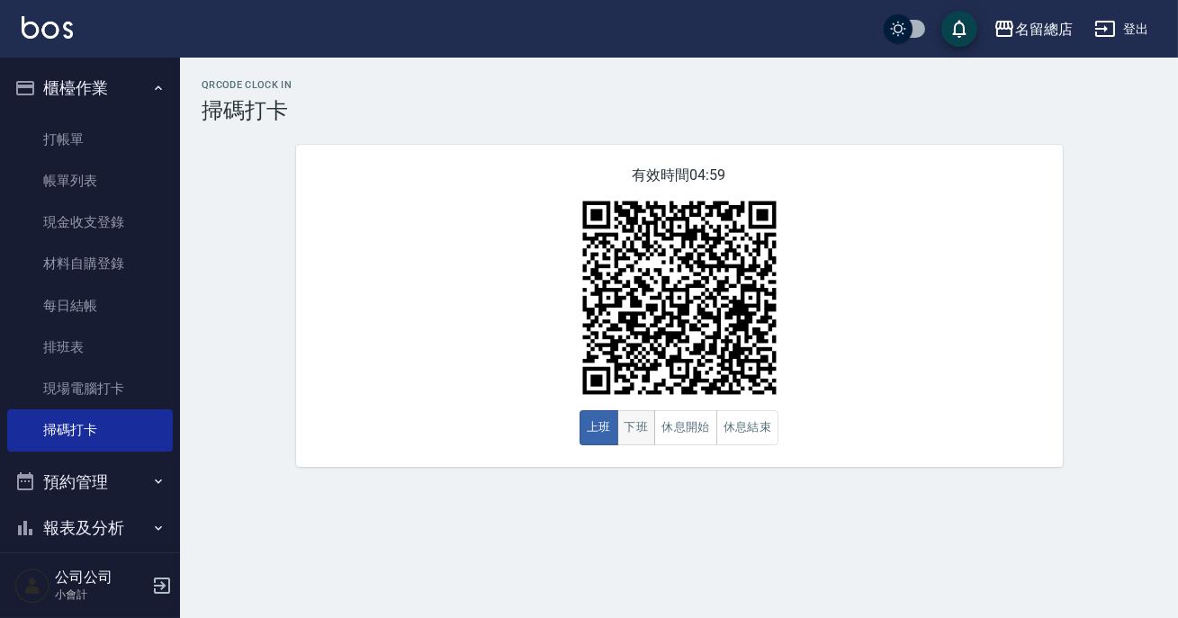
click at [635, 433] on button "下班" at bounding box center [636, 427] width 39 height 35
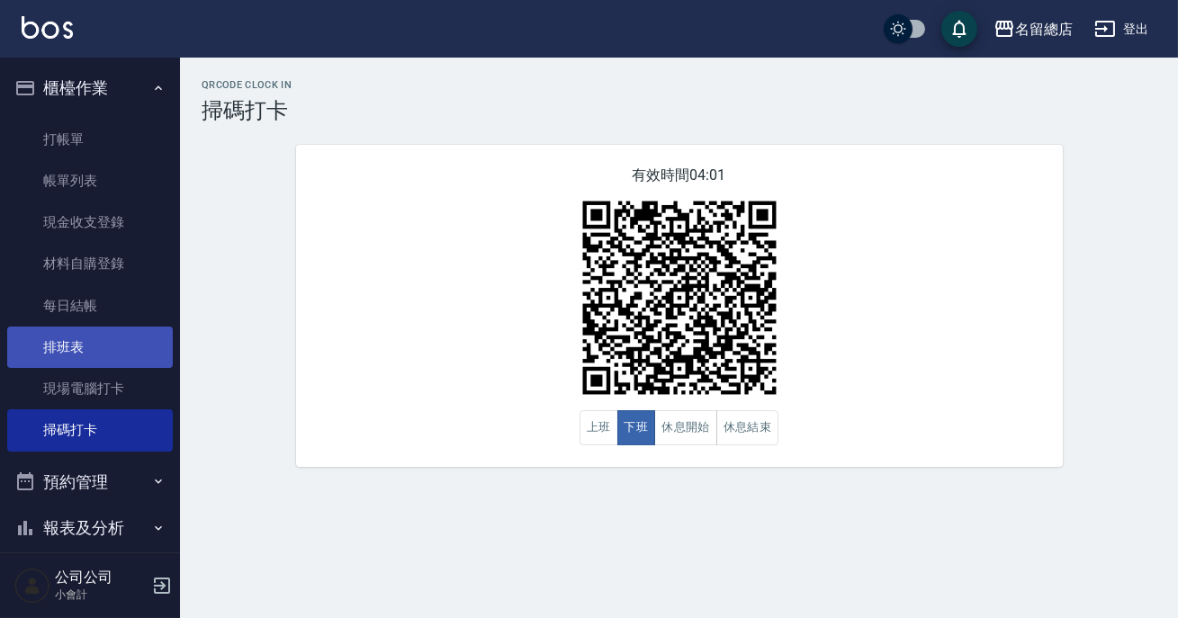
scroll to position [158, 0]
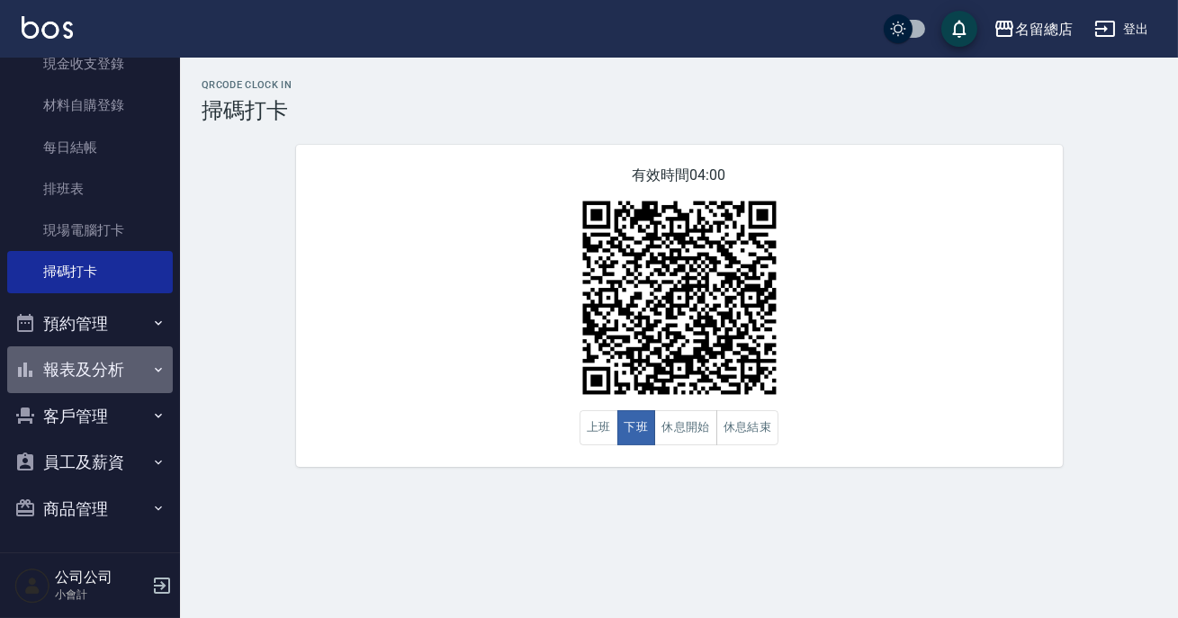
click at [104, 368] on button "報表及分析" at bounding box center [90, 370] width 166 height 47
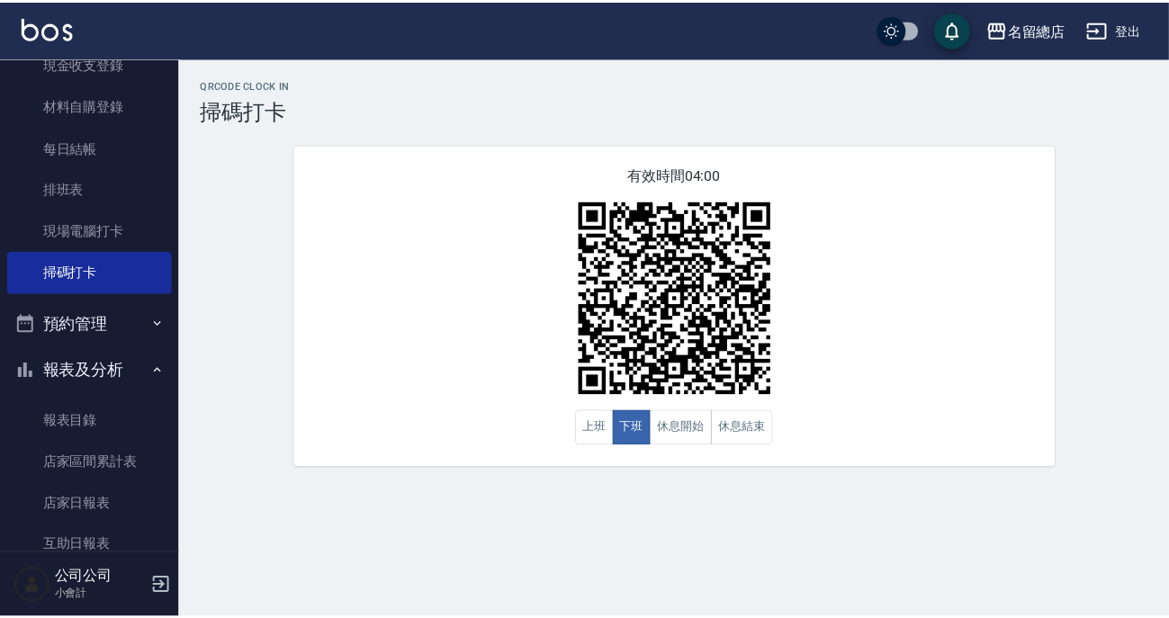
scroll to position [322, 0]
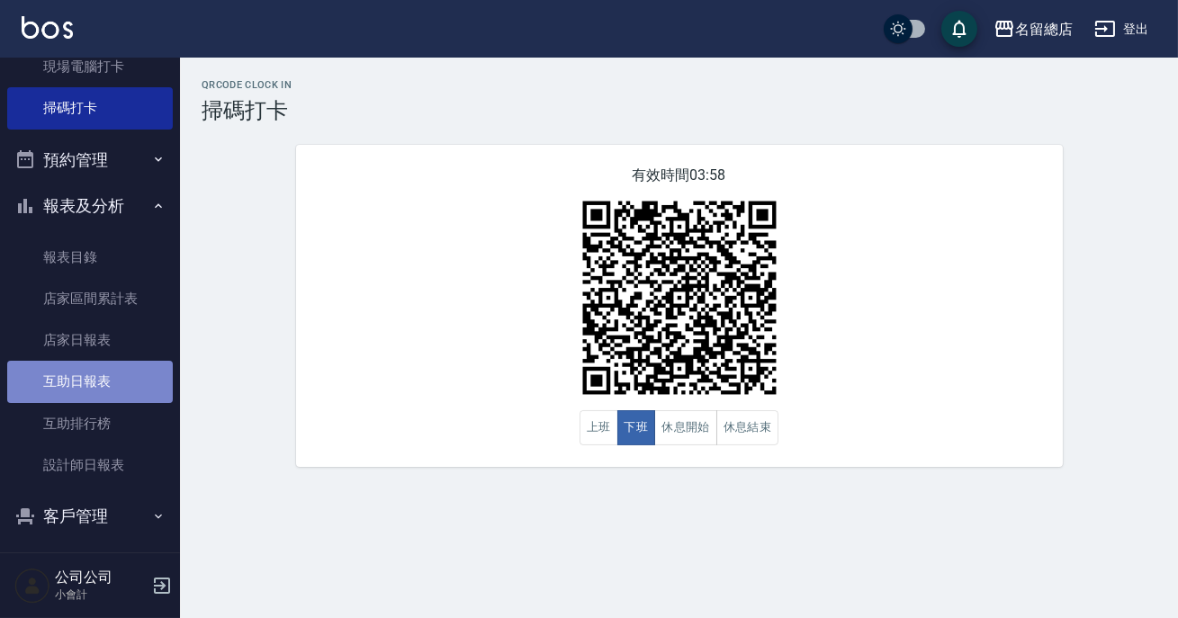
click at [106, 392] on link "互助日報表" at bounding box center [90, 381] width 166 height 41
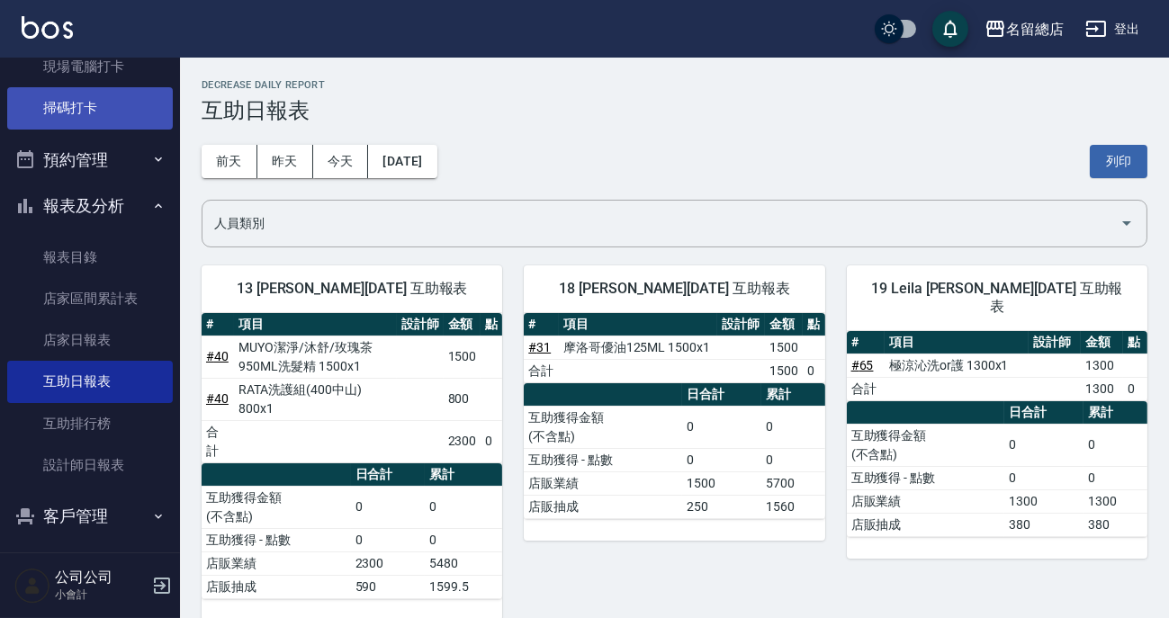
click at [117, 103] on link "掃碼打卡" at bounding box center [90, 107] width 166 height 41
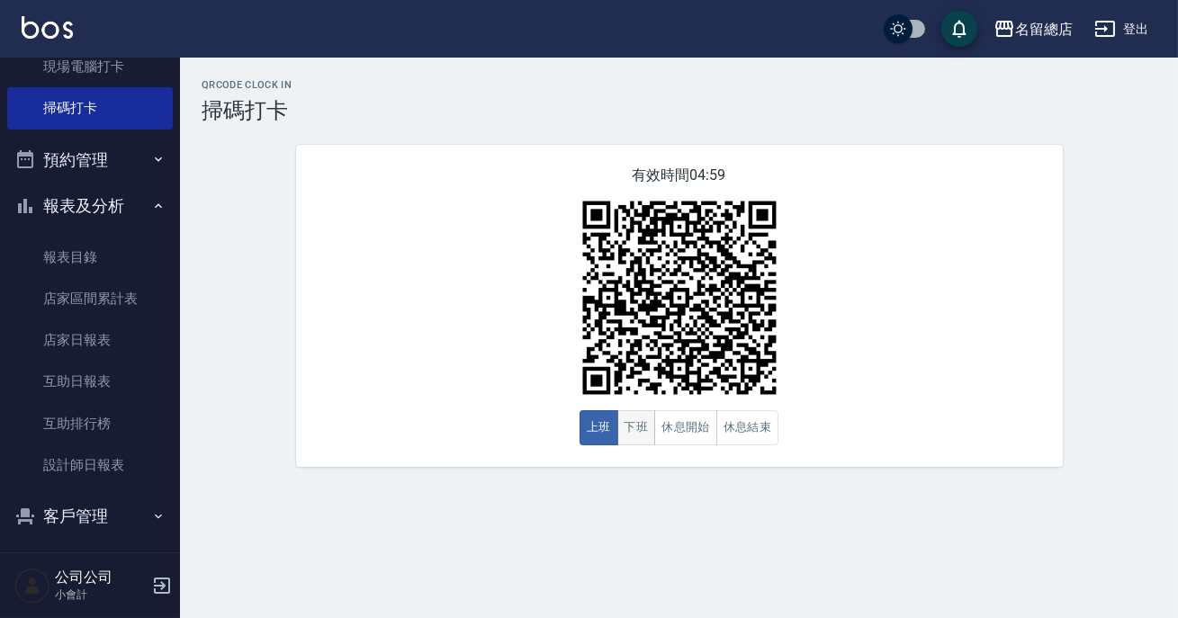
click at [625, 430] on button "下班" at bounding box center [636, 427] width 39 height 35
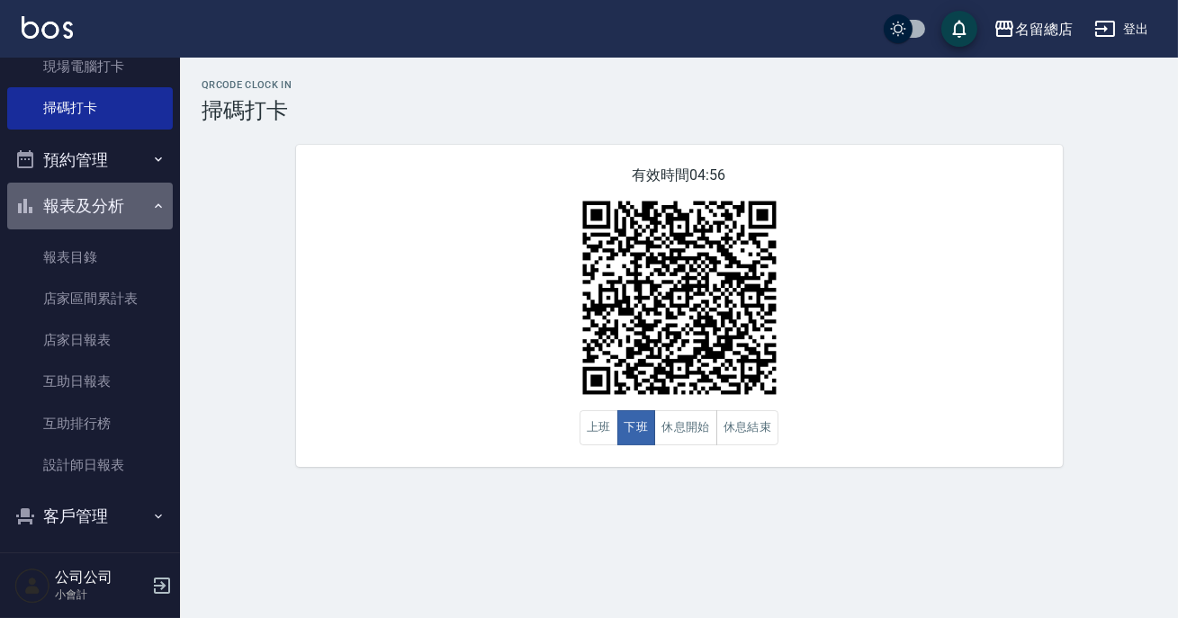
click at [135, 194] on button "報表及分析" at bounding box center [90, 206] width 166 height 47
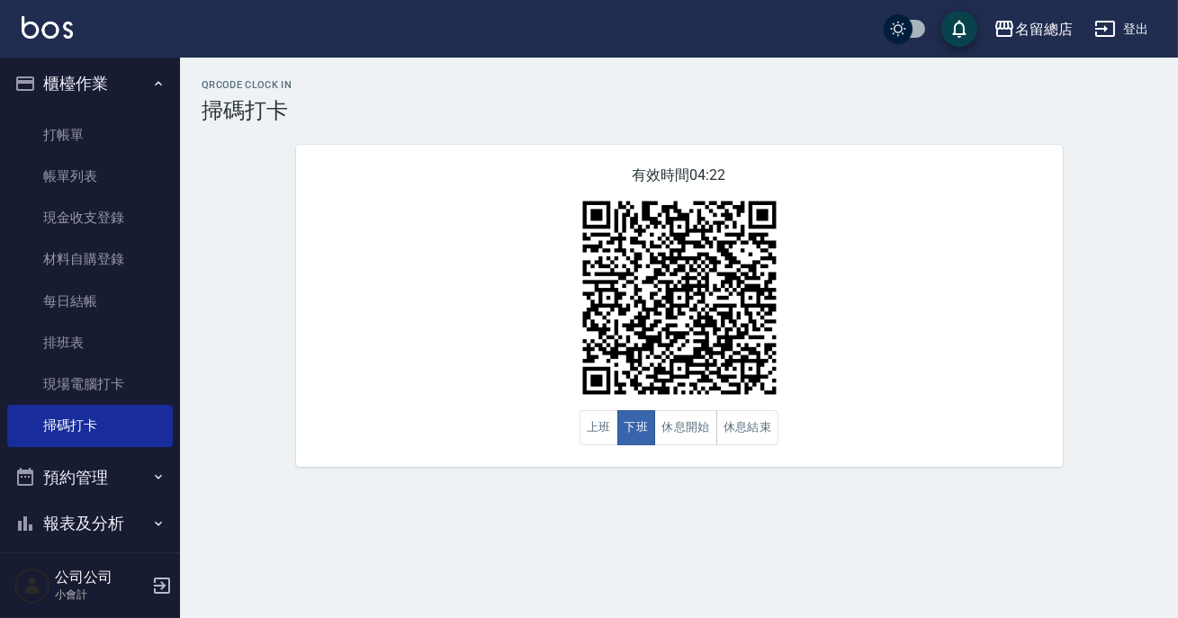
scroll to position [86, 0]
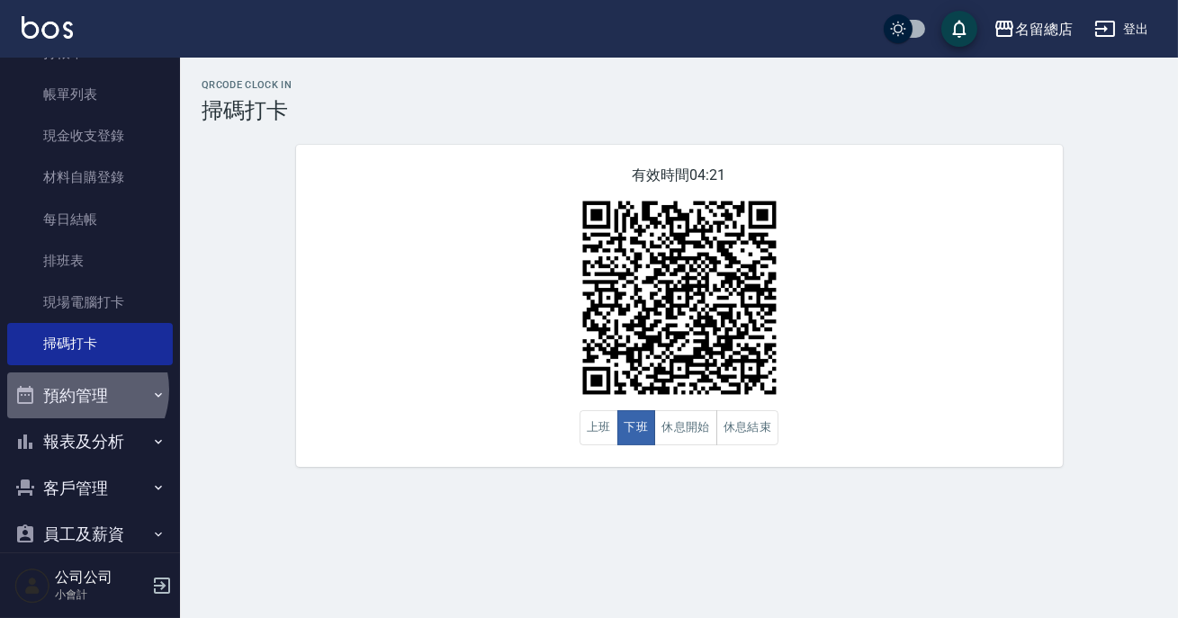
click at [81, 390] on button "預約管理" at bounding box center [90, 396] width 166 height 47
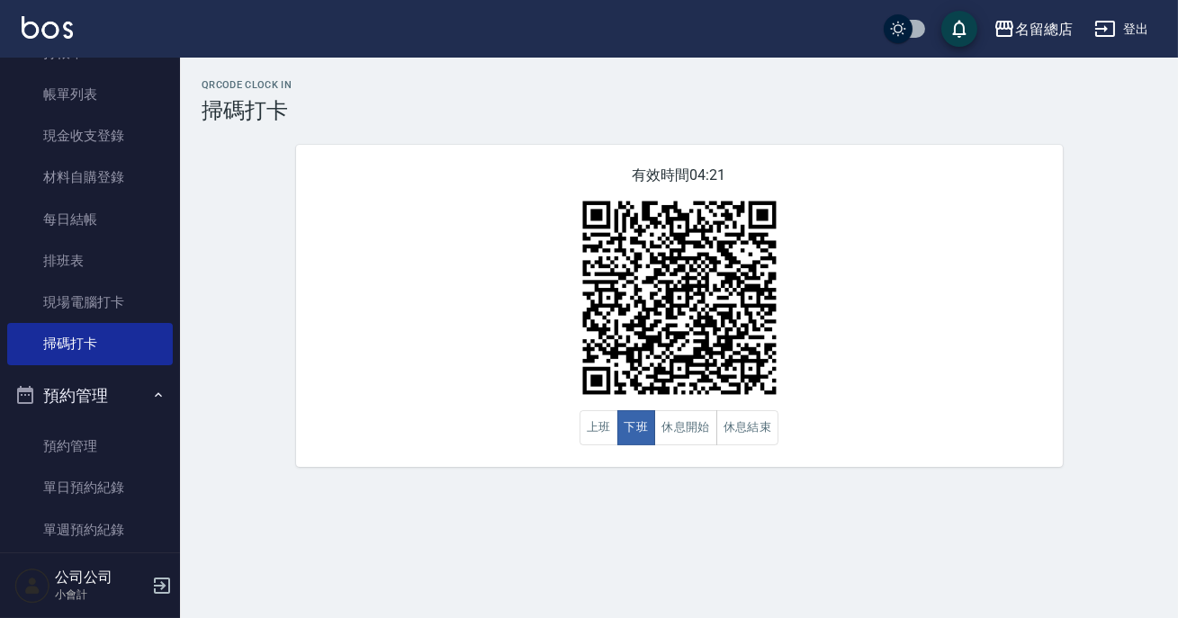
click at [81, 390] on button "預約管理" at bounding box center [90, 396] width 166 height 47
click at [133, 443] on button "報表及分析" at bounding box center [90, 442] width 166 height 47
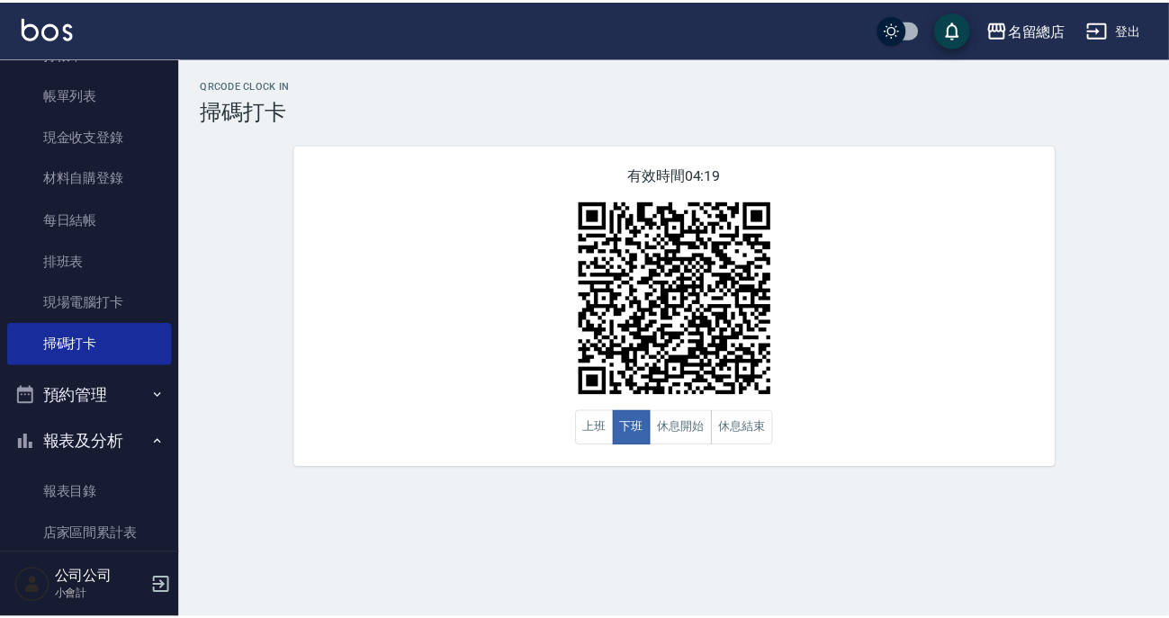
scroll to position [423, 0]
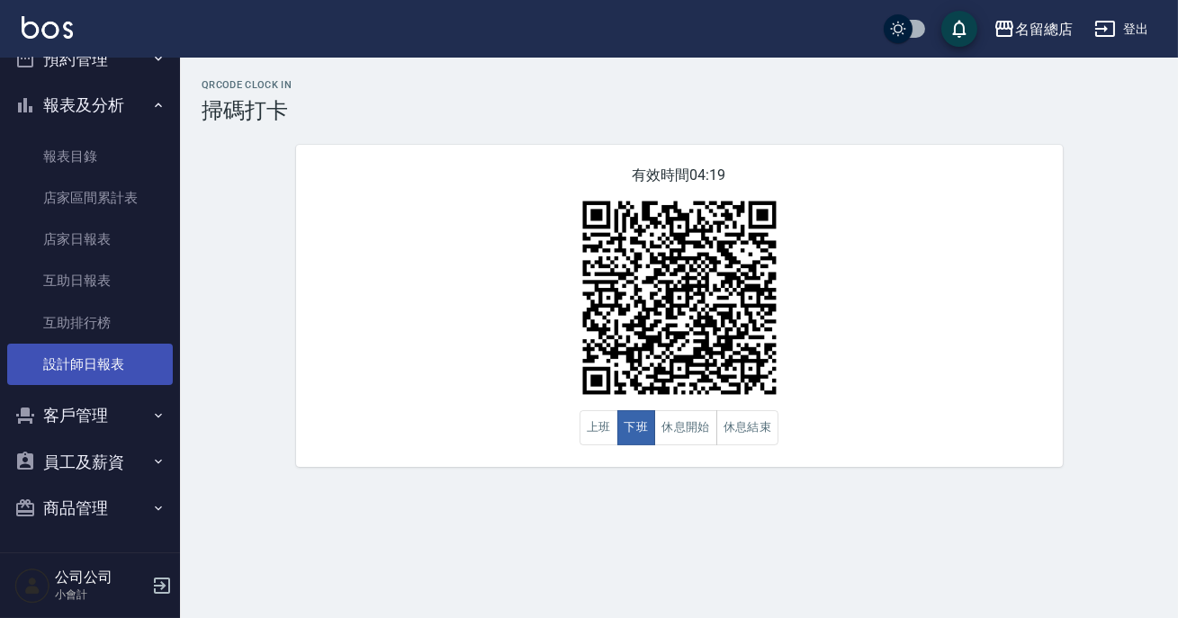
click at [99, 345] on link "設計師日報表" at bounding box center [90, 364] width 166 height 41
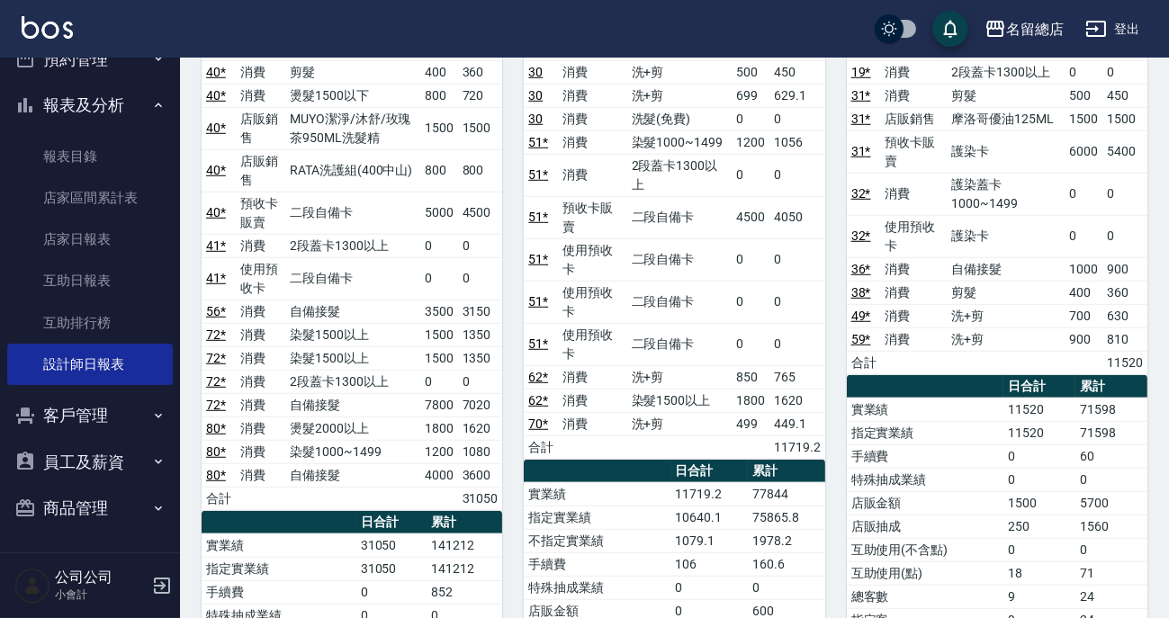
scroll to position [2781, 0]
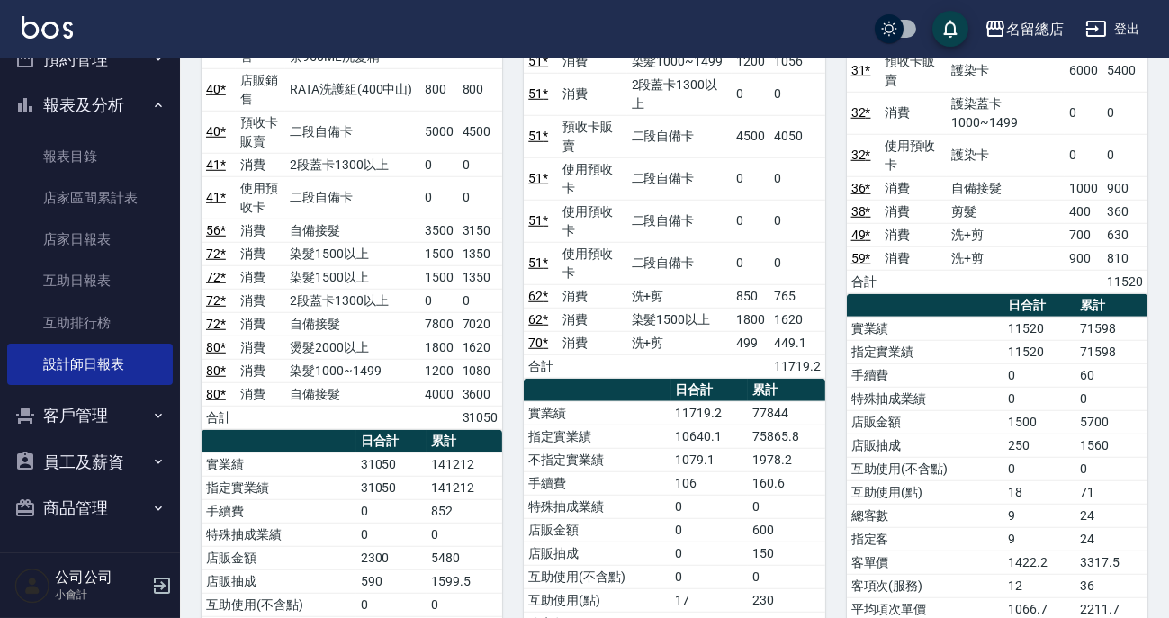
click at [638, 565] on td "互助使用(不含點)" at bounding box center [597, 576] width 147 height 23
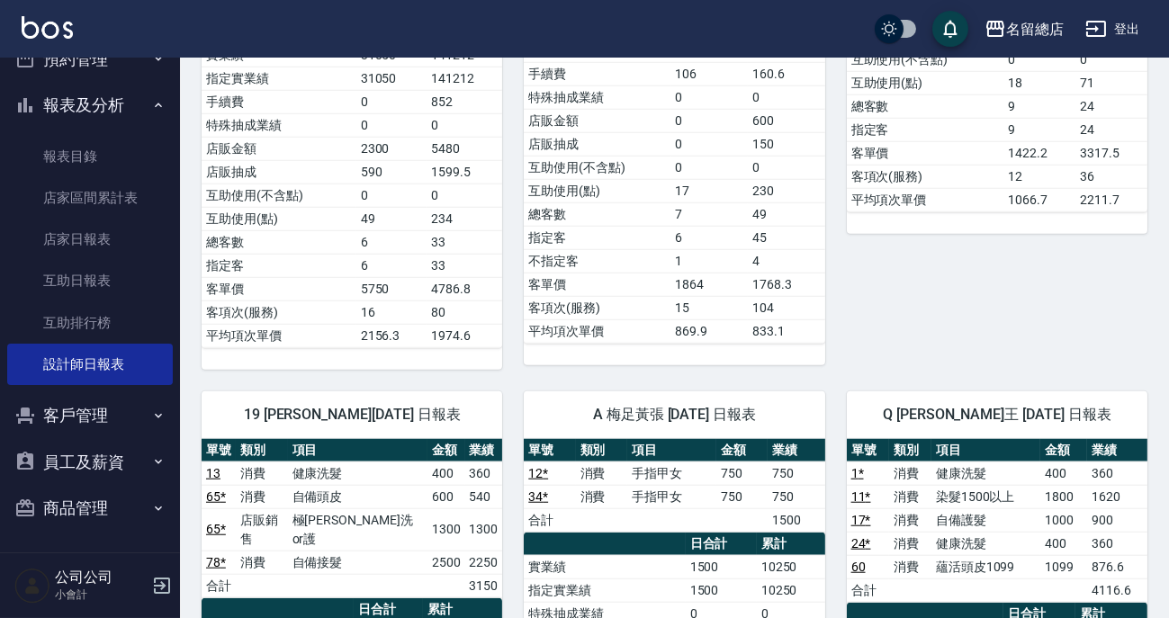
click at [605, 462] on td "消費" at bounding box center [601, 473] width 51 height 23
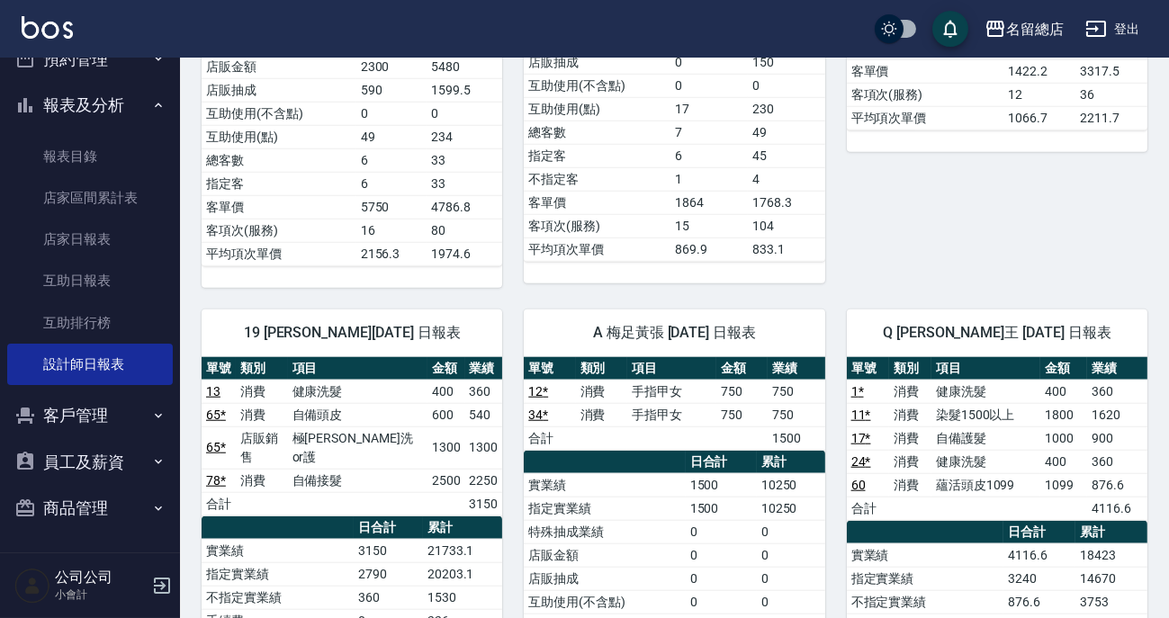
click at [438, 539] on td "21733.1" at bounding box center [463, 550] width 80 height 23
click at [1026, 403] on td "染髮1500以上" at bounding box center [986, 414] width 109 height 23
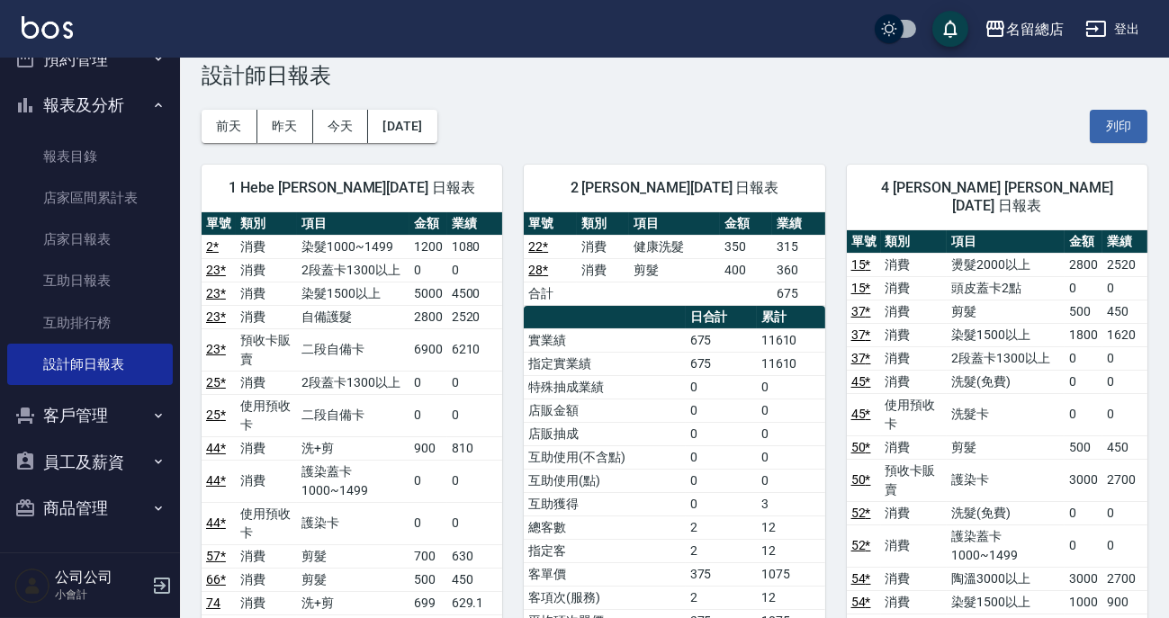
scroll to position [0, 0]
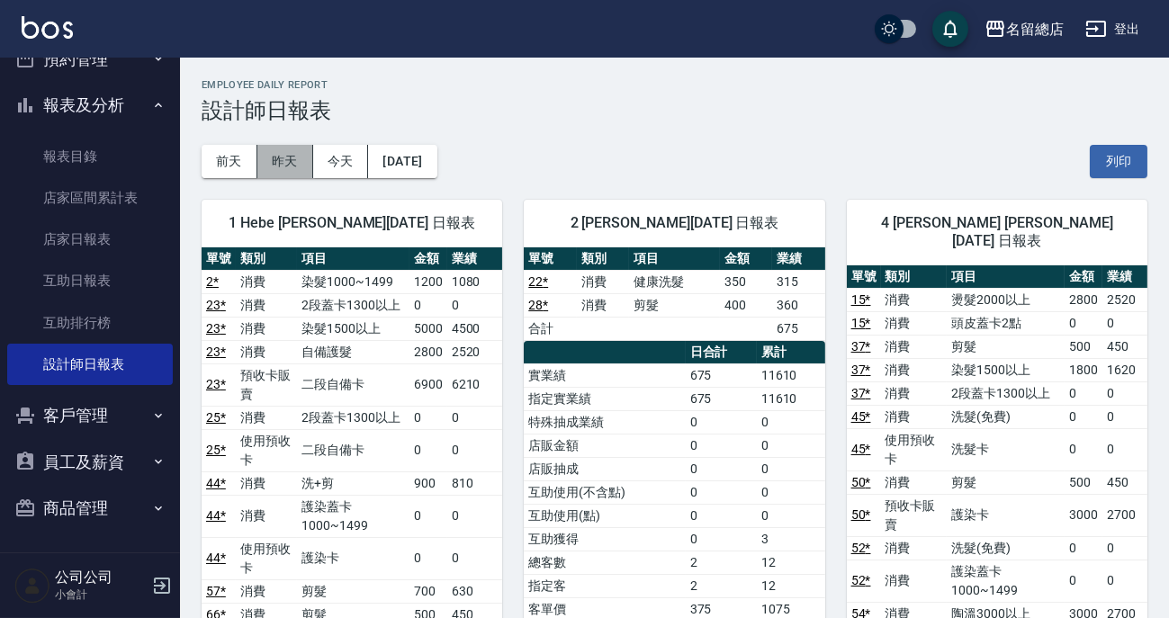
click at [284, 161] on button "昨天" at bounding box center [285, 161] width 56 height 33
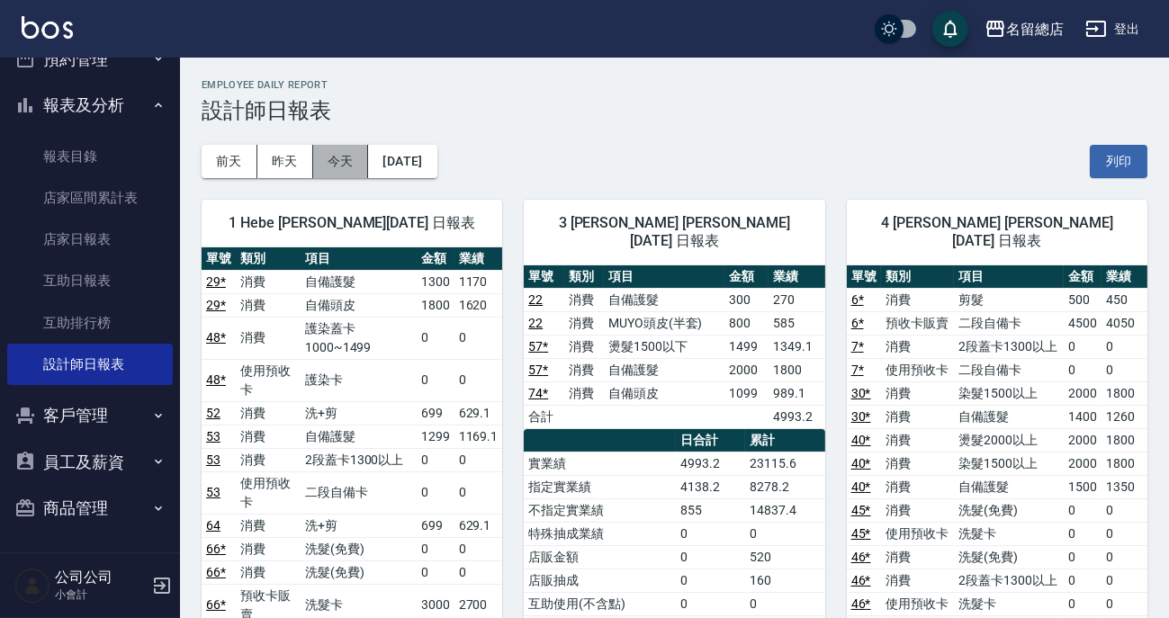
click at [360, 145] on button "今天" at bounding box center [341, 161] width 56 height 33
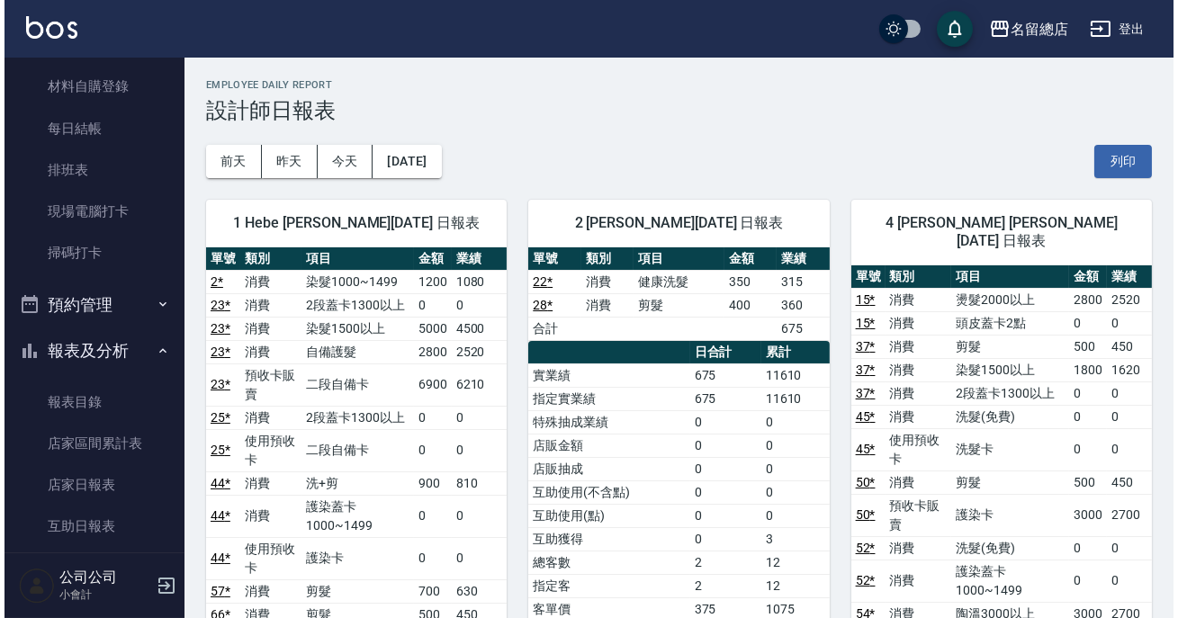
scroll to position [14, 0]
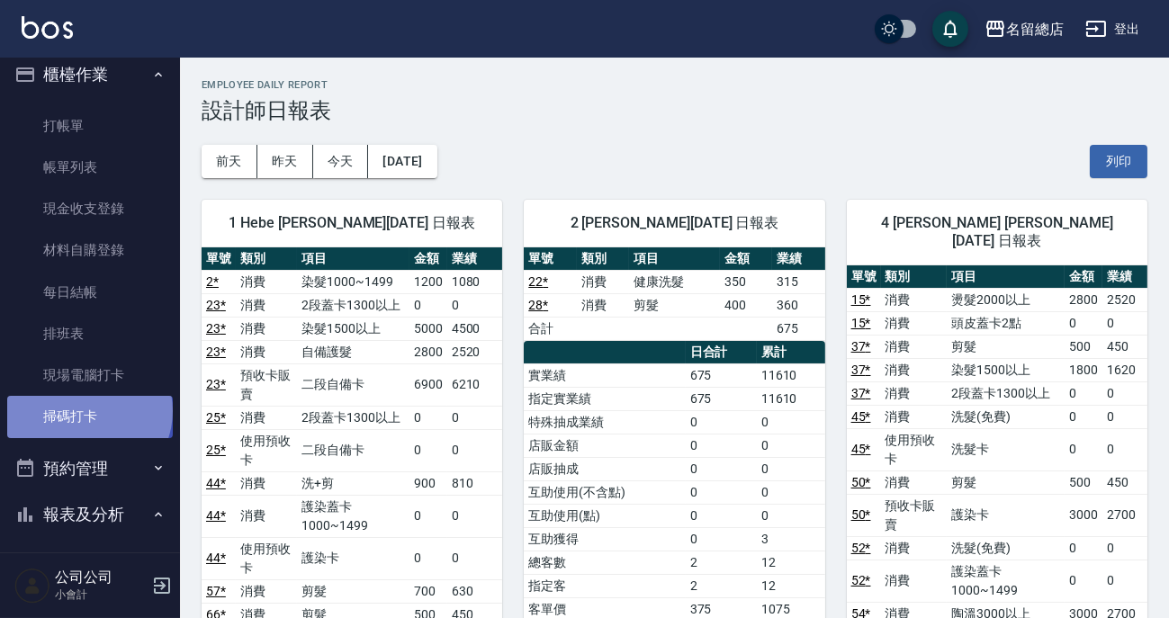
click at [87, 411] on link "掃碼打卡" at bounding box center [90, 416] width 166 height 41
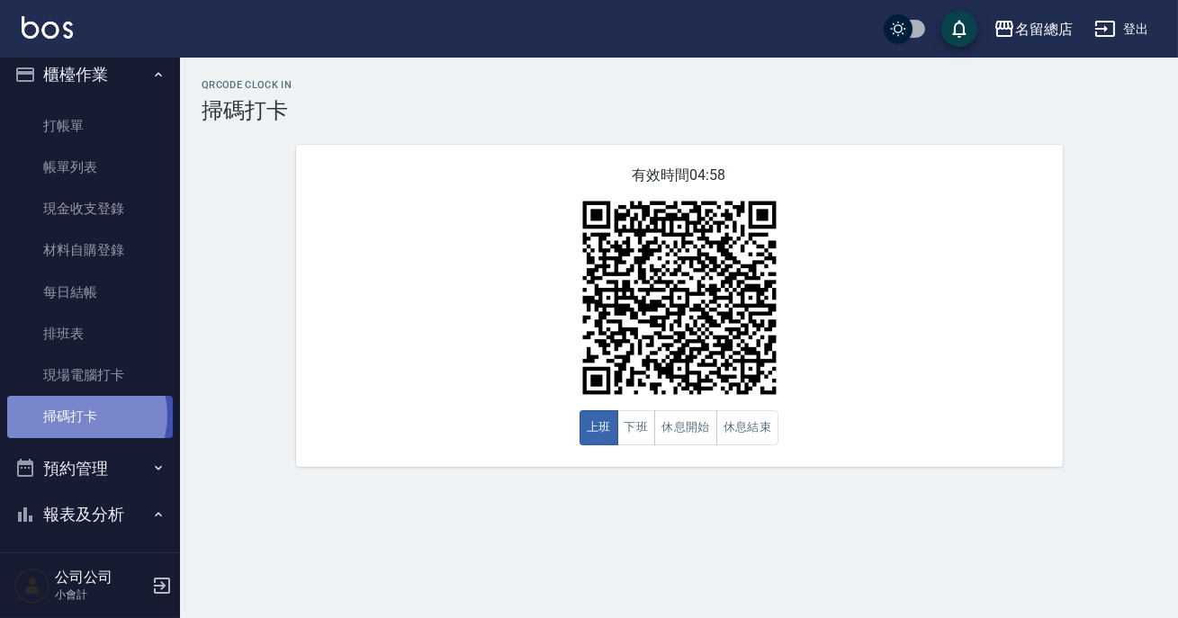
click at [79, 416] on link "掃碼打卡" at bounding box center [90, 416] width 166 height 41
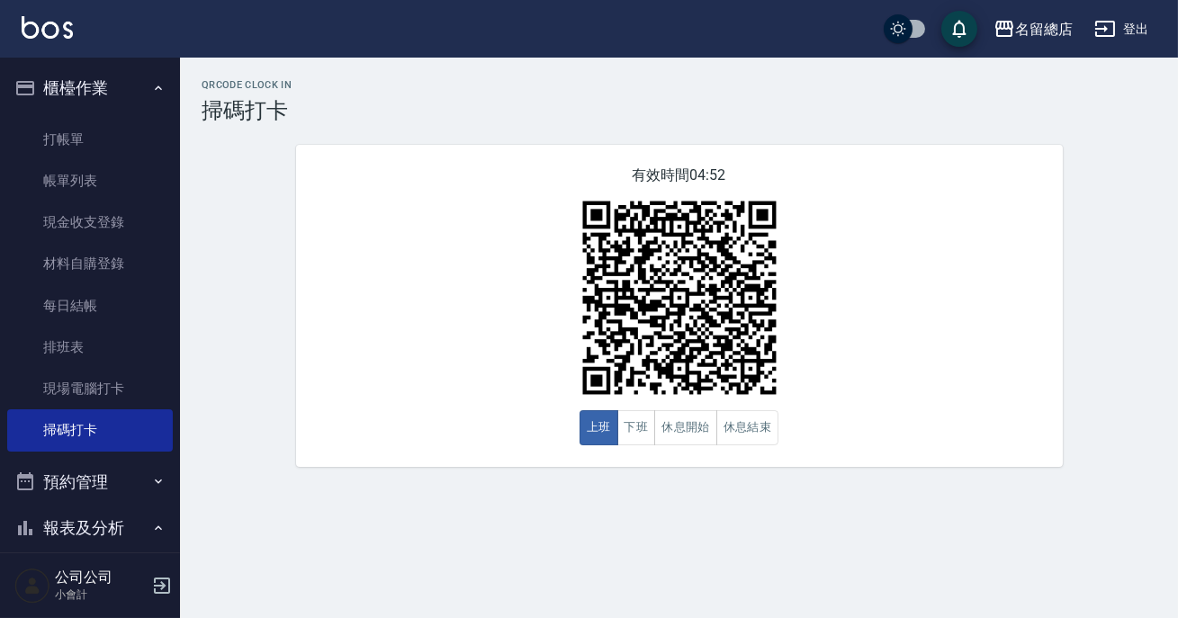
click at [210, 450] on div "QRcode Clock In 掃碼打卡 有效時間 04:52 上班 下班 休息開始 休息結束" at bounding box center [679, 273] width 998 height 388
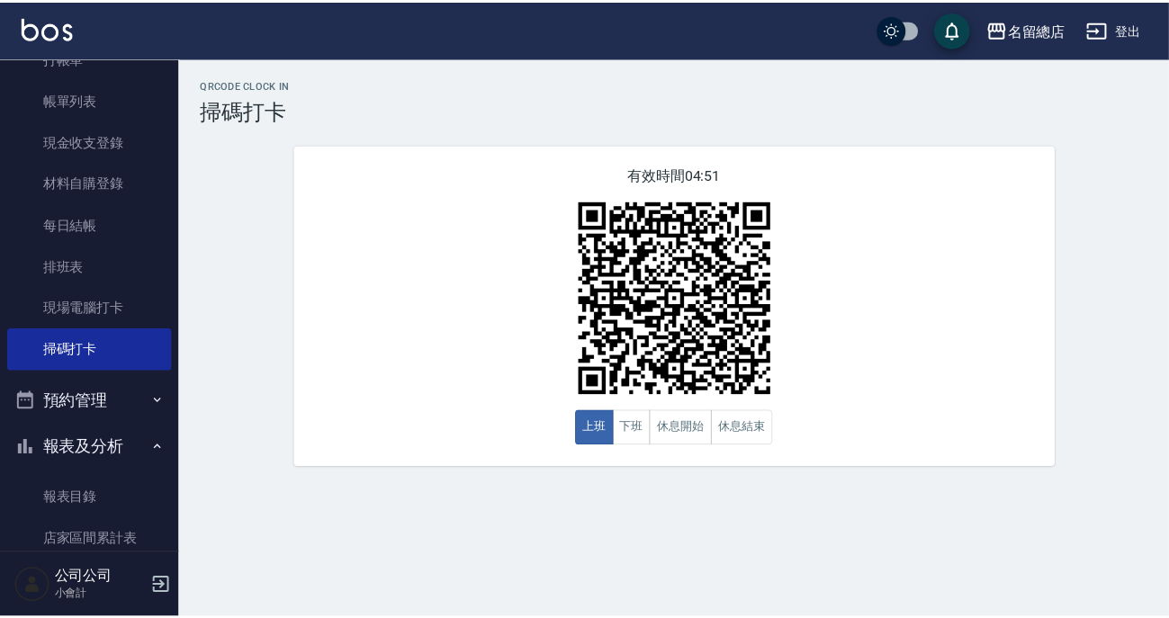
scroll to position [327, 0]
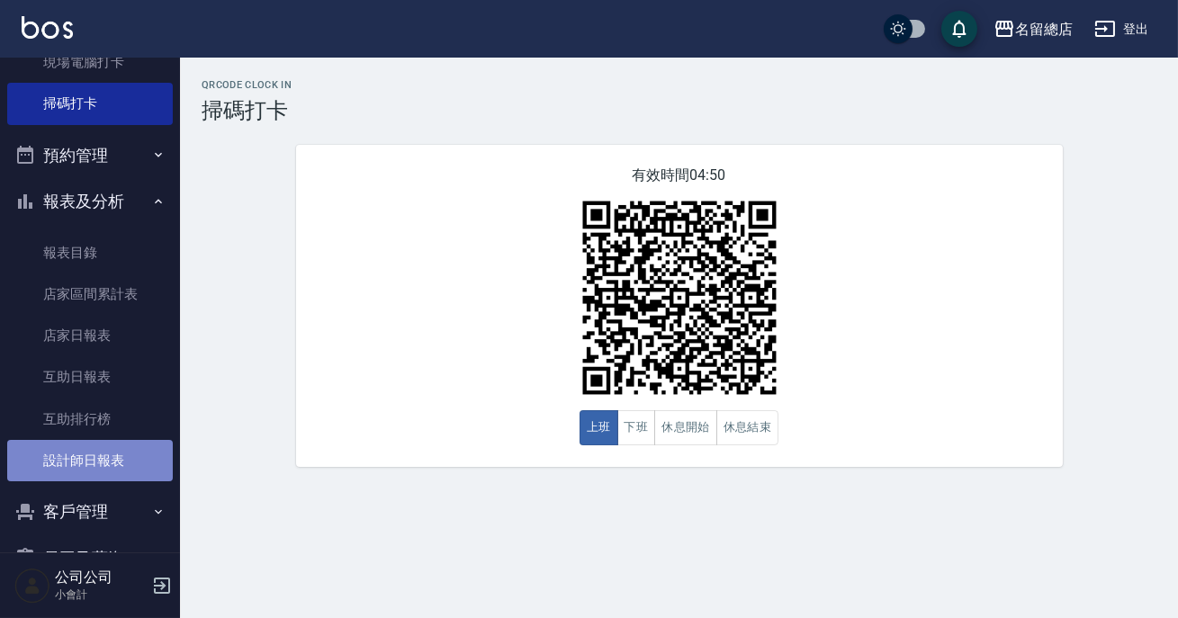
click at [89, 465] on link "設計師日報表" at bounding box center [90, 460] width 166 height 41
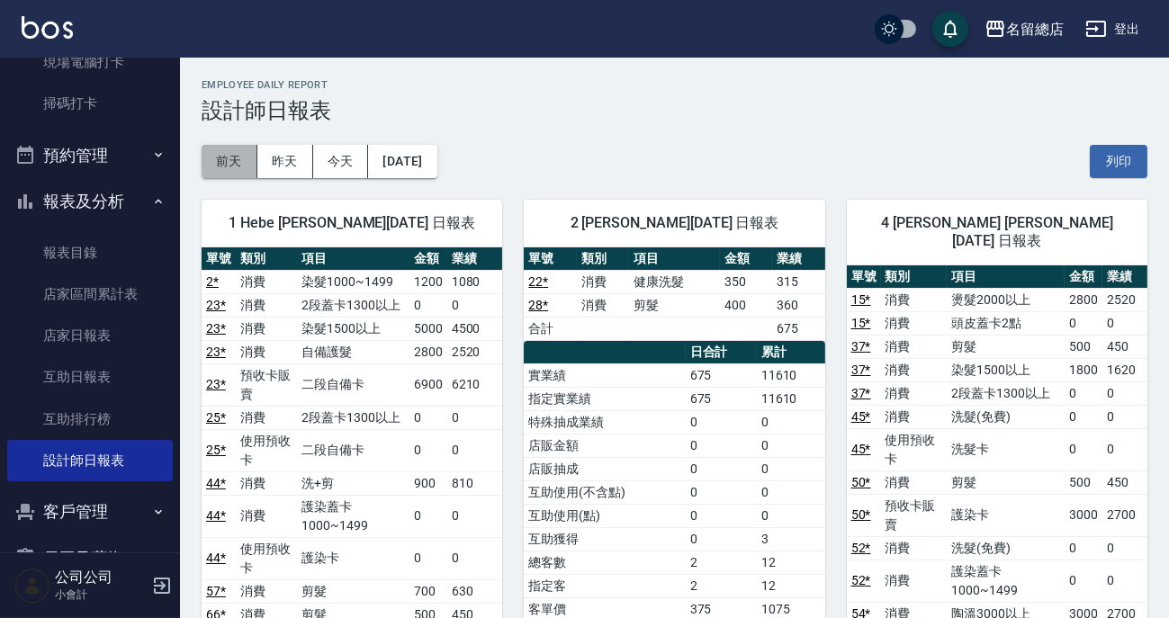
click at [229, 162] on button "前天" at bounding box center [230, 161] width 56 height 33
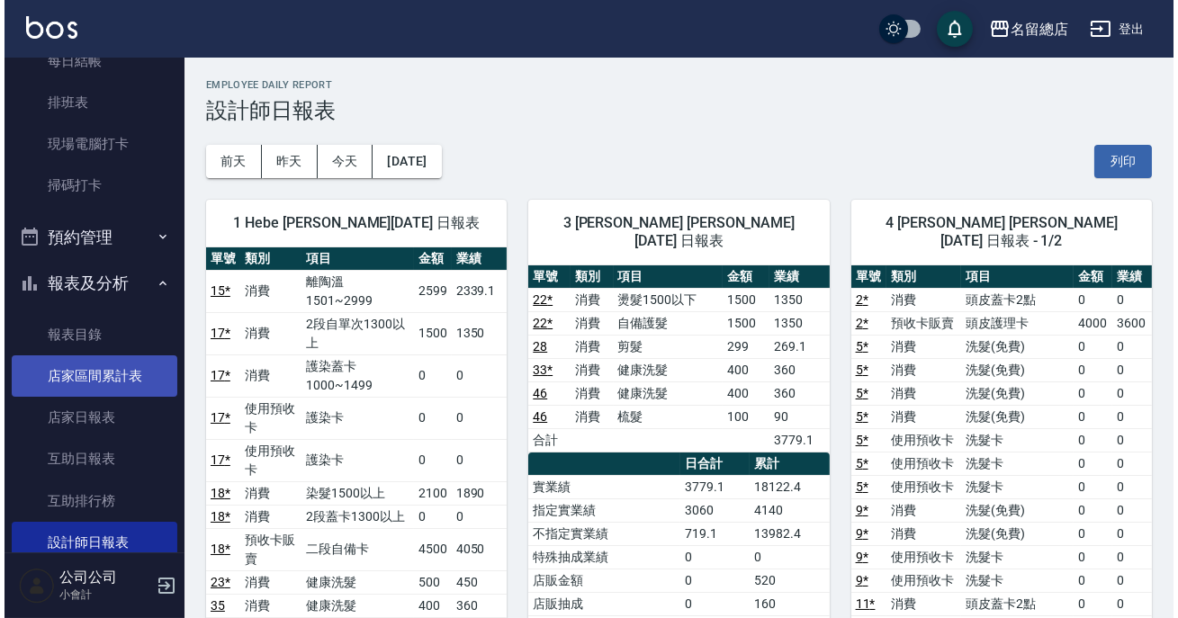
scroll to position [163, 0]
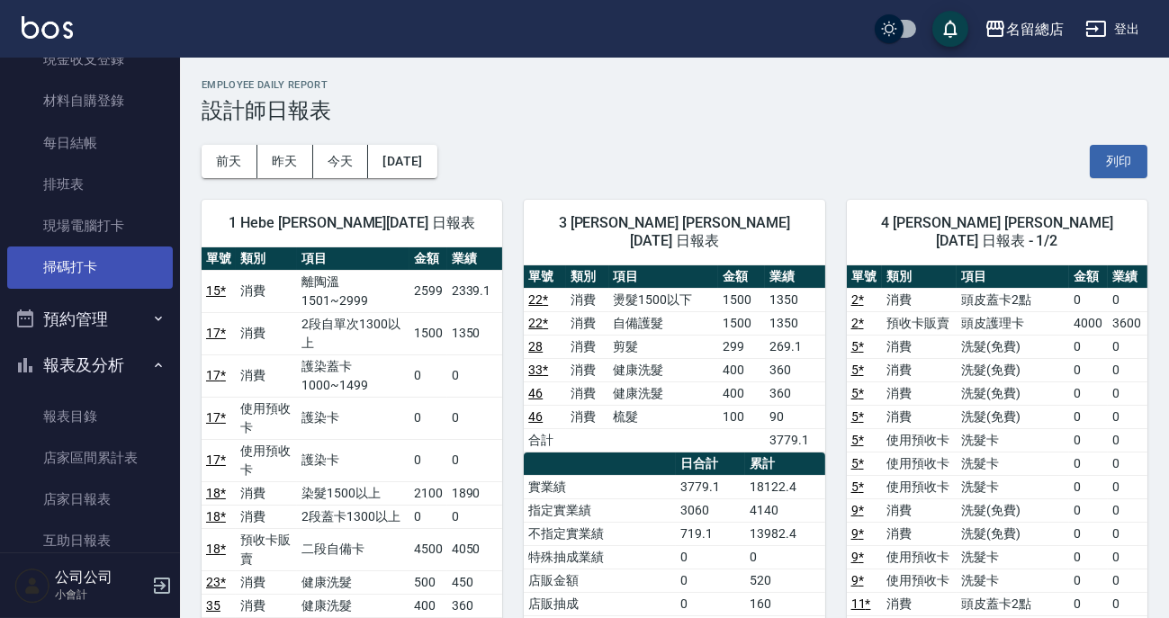
click at [96, 272] on link "掃碼打卡" at bounding box center [90, 267] width 166 height 41
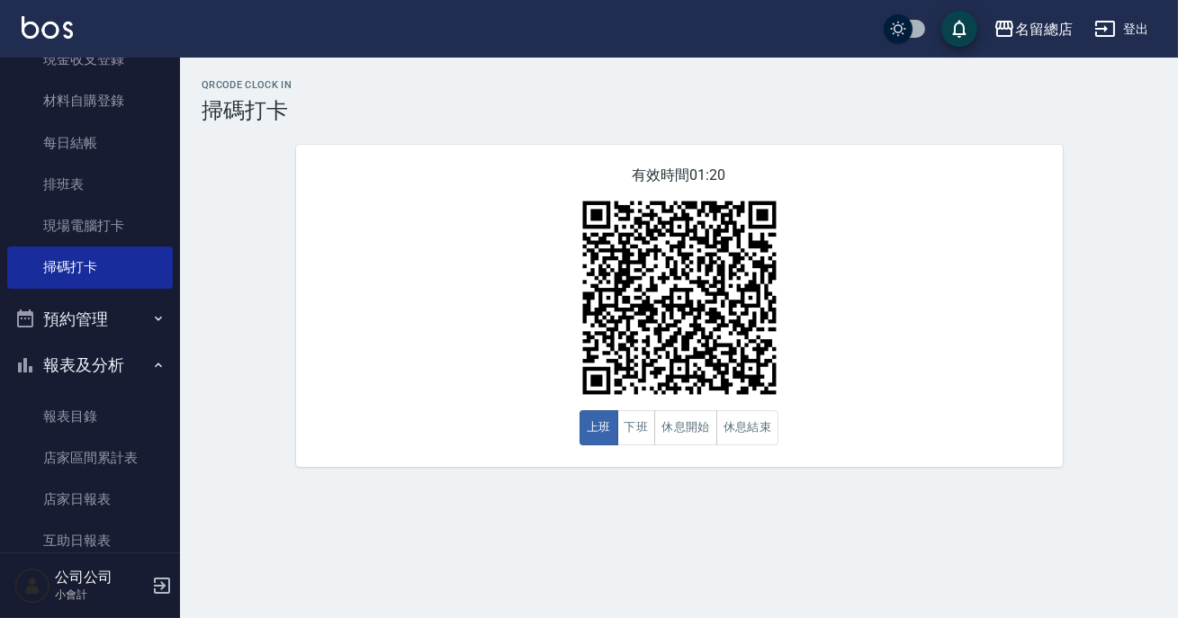
click at [651, 288] on img at bounding box center [679, 297] width 225 height 225
click at [645, 420] on button "下班" at bounding box center [636, 427] width 39 height 35
